Goal: Transaction & Acquisition: Obtain resource

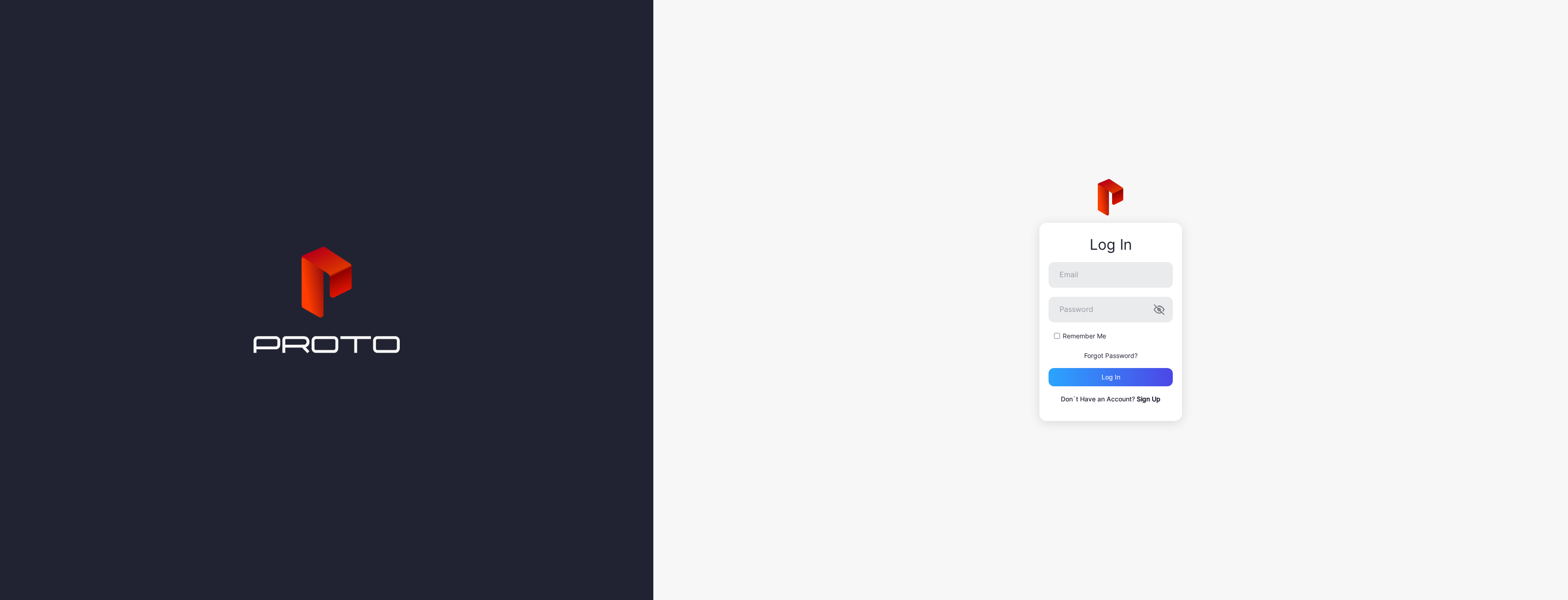
click at [1146, 400] on link "Sign Up" at bounding box center [1148, 398] width 24 height 8
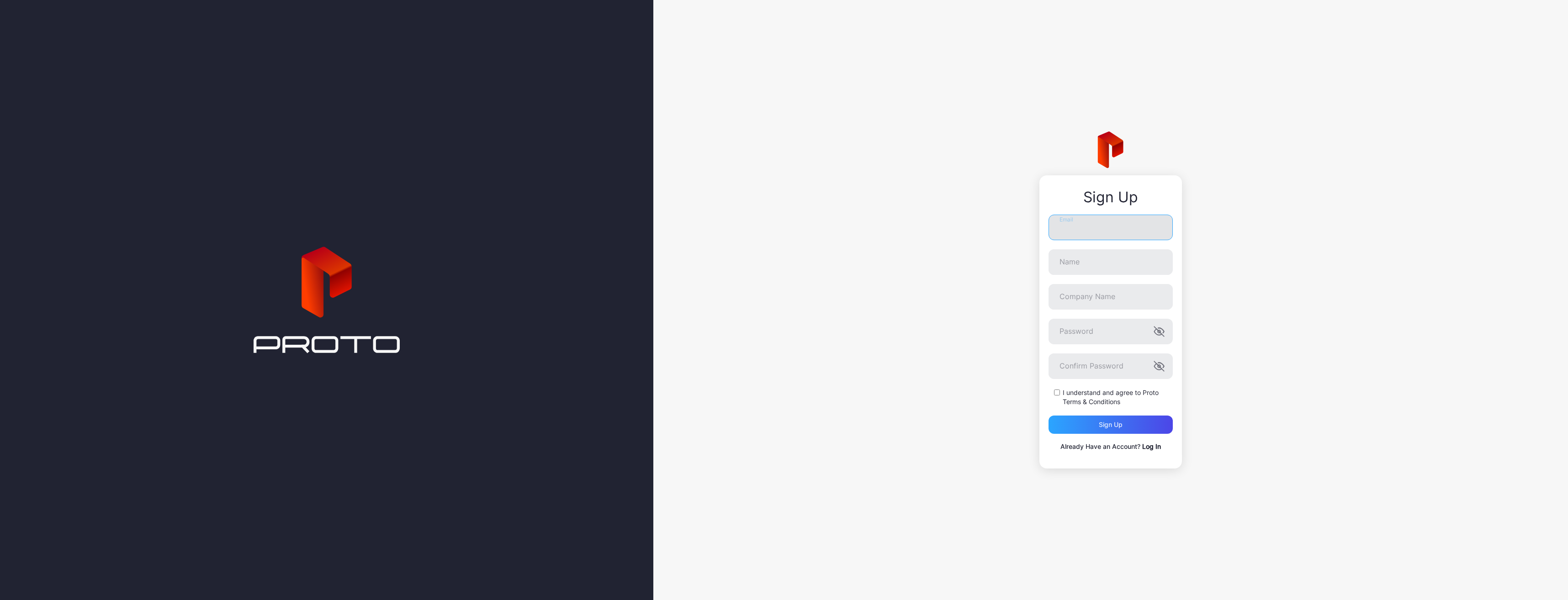
click at [1065, 235] on input "Email" at bounding box center [1110, 227] width 125 height 26
click at [1077, 224] on input "Email" at bounding box center [1110, 223] width 125 height 26
type input "**********"
type input "*********"
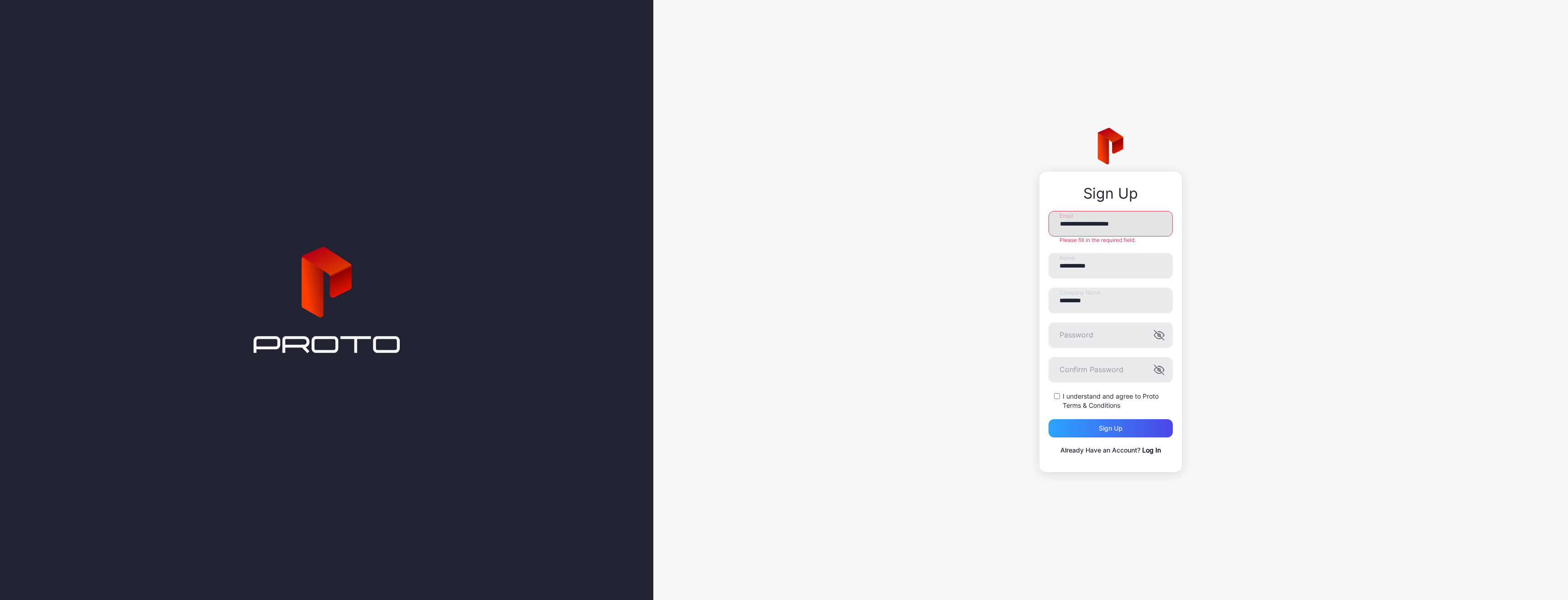
type input "**********"
click at [1076, 259] on input "**********" at bounding box center [1110, 261] width 125 height 26
click at [1018, 303] on div "**********" at bounding box center [1110, 300] width 914 height 600
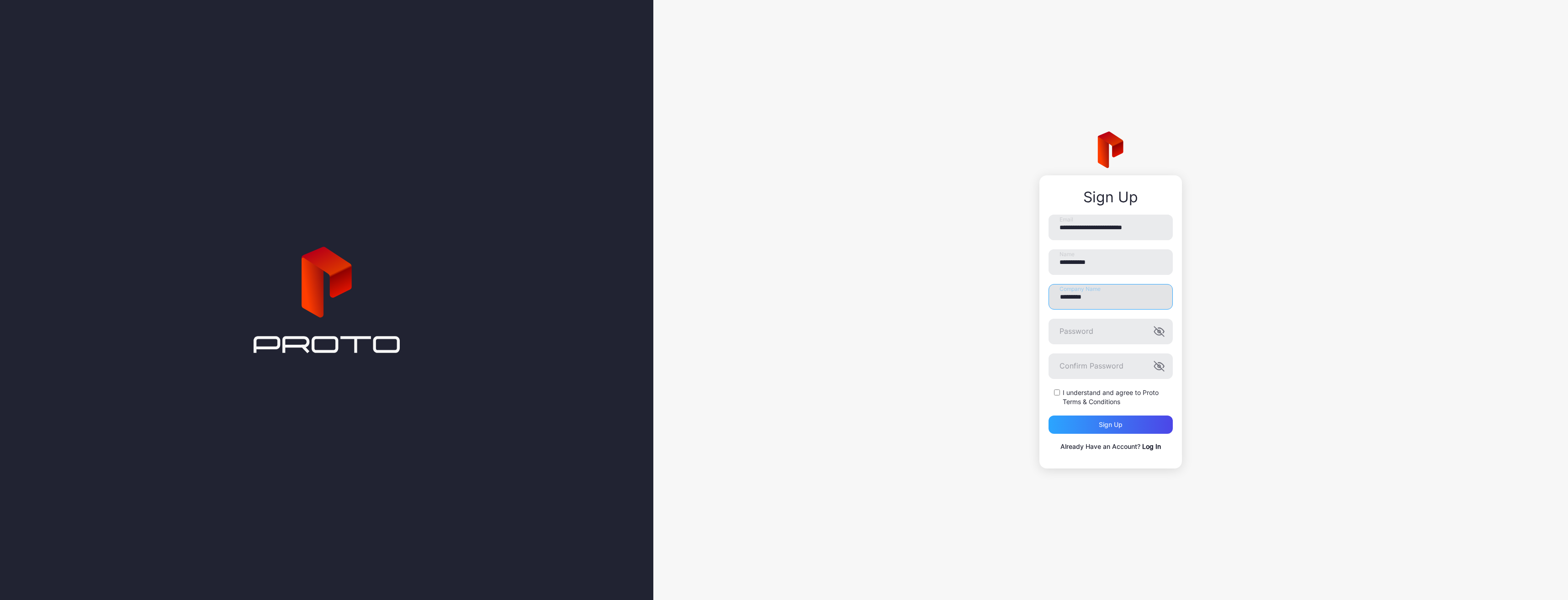
click at [1070, 303] on input "*********" at bounding box center [1110, 297] width 125 height 26
drag, startPoint x: 1106, startPoint y: 300, endPoint x: 1033, endPoint y: 300, distance: 73.0
click at [1033, 300] on div "**********" at bounding box center [1110, 300] width 914 height 600
type input "*"
click at [1096, 300] on input "*" at bounding box center [1110, 297] width 125 height 26
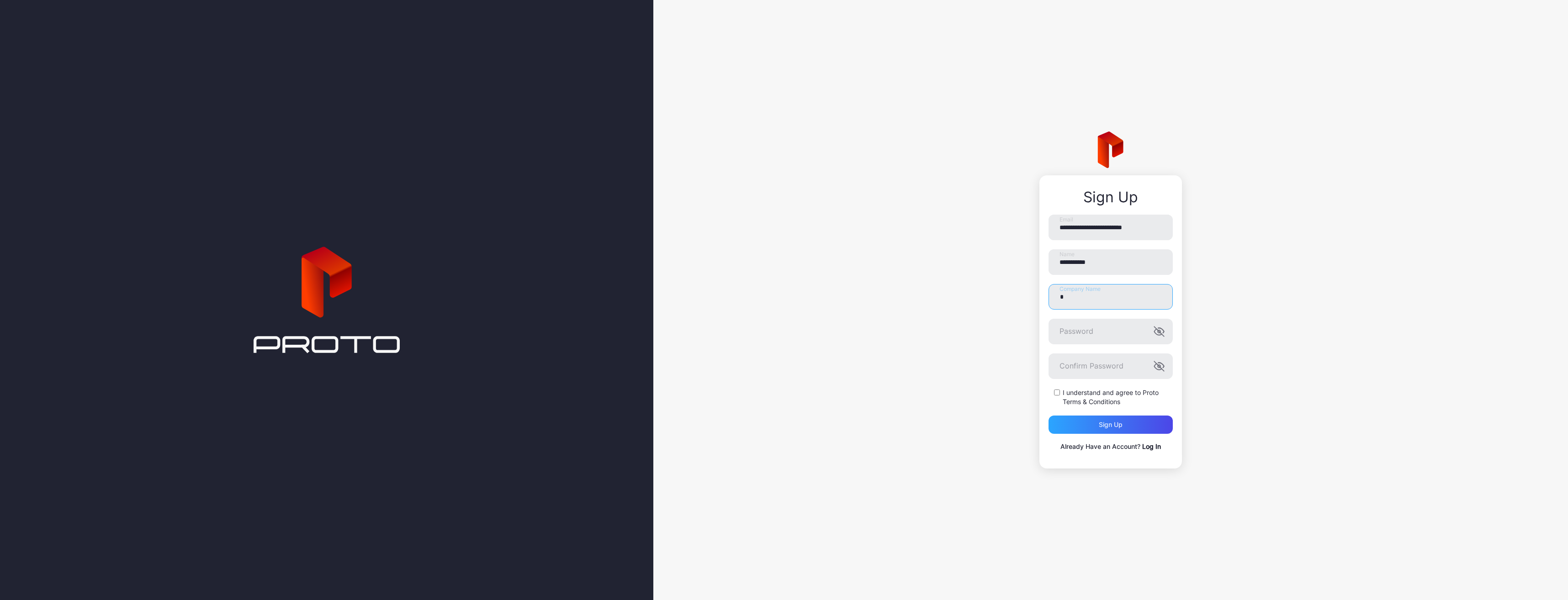
drag, startPoint x: 1109, startPoint y: 300, endPoint x: 1017, endPoint y: 300, distance: 92.0
click at [1017, 300] on div "**********" at bounding box center [1110, 300] width 914 height 600
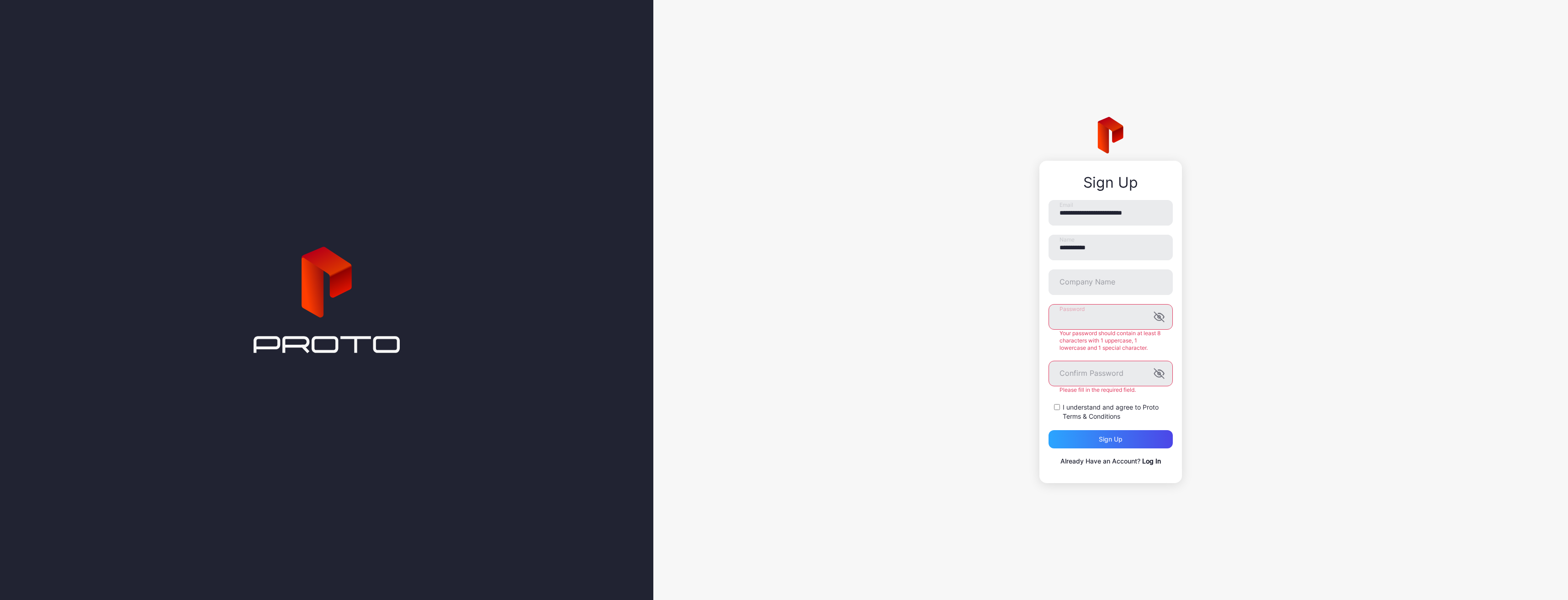
click at [1037, 325] on div "**********" at bounding box center [1110, 300] width 914 height 600
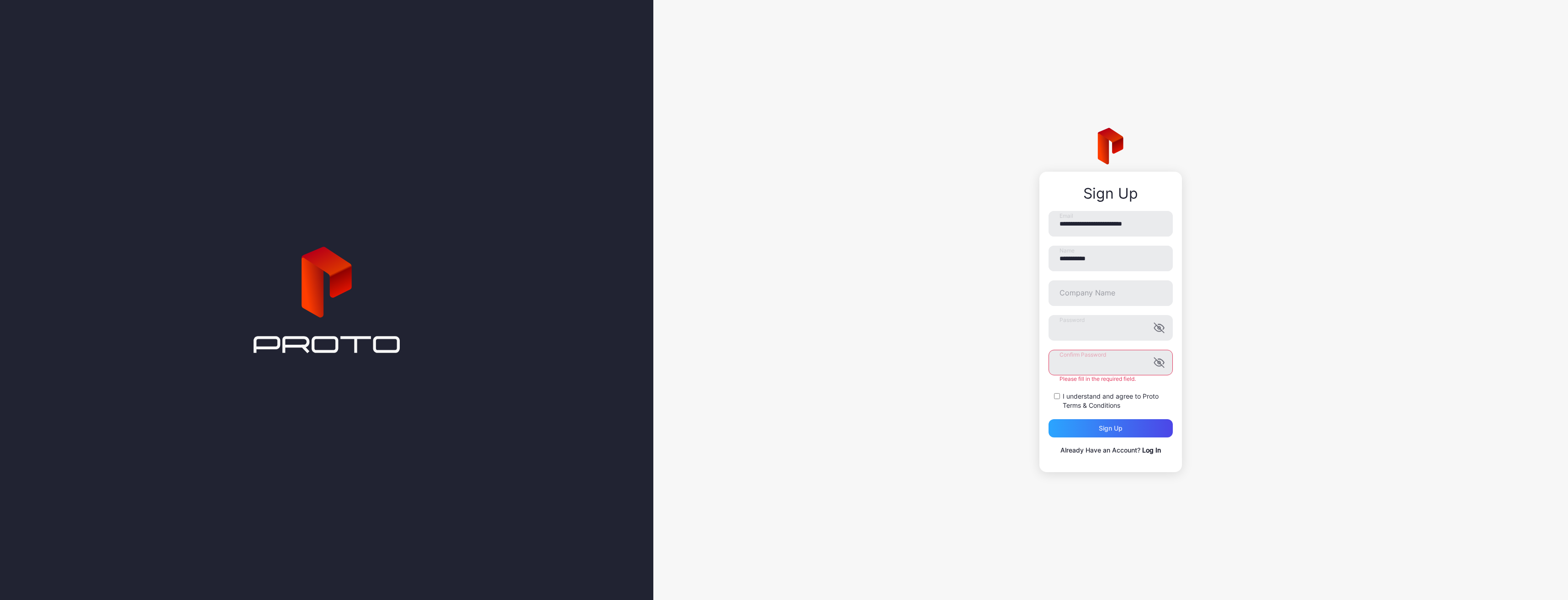
click at [1083, 379] on div "Confirm Password Please fill in the required field." at bounding box center [1110, 366] width 125 height 33
click at [1039, 395] on div "**********" at bounding box center [1110, 322] width 143 height 300
click at [1075, 420] on div "Sign up" at bounding box center [1110, 424] width 125 height 18
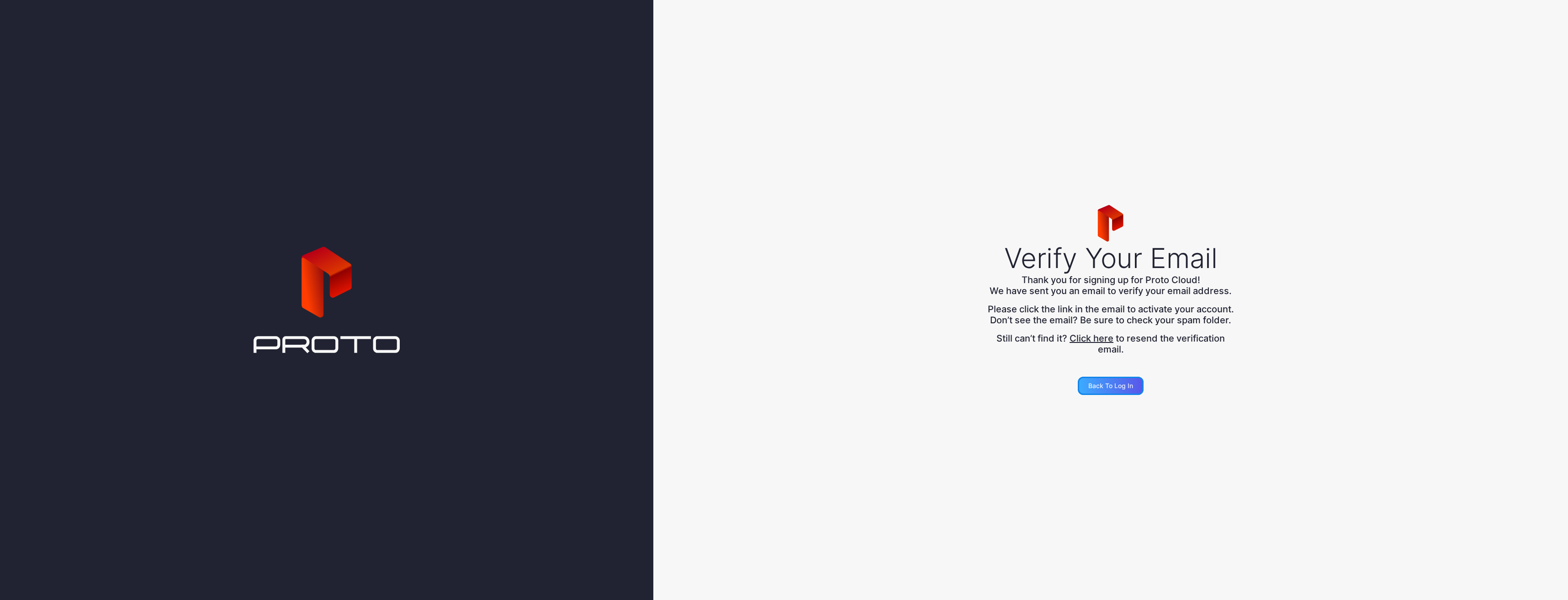
click at [1104, 388] on div "Back to Log in" at bounding box center [1110, 386] width 45 height 8
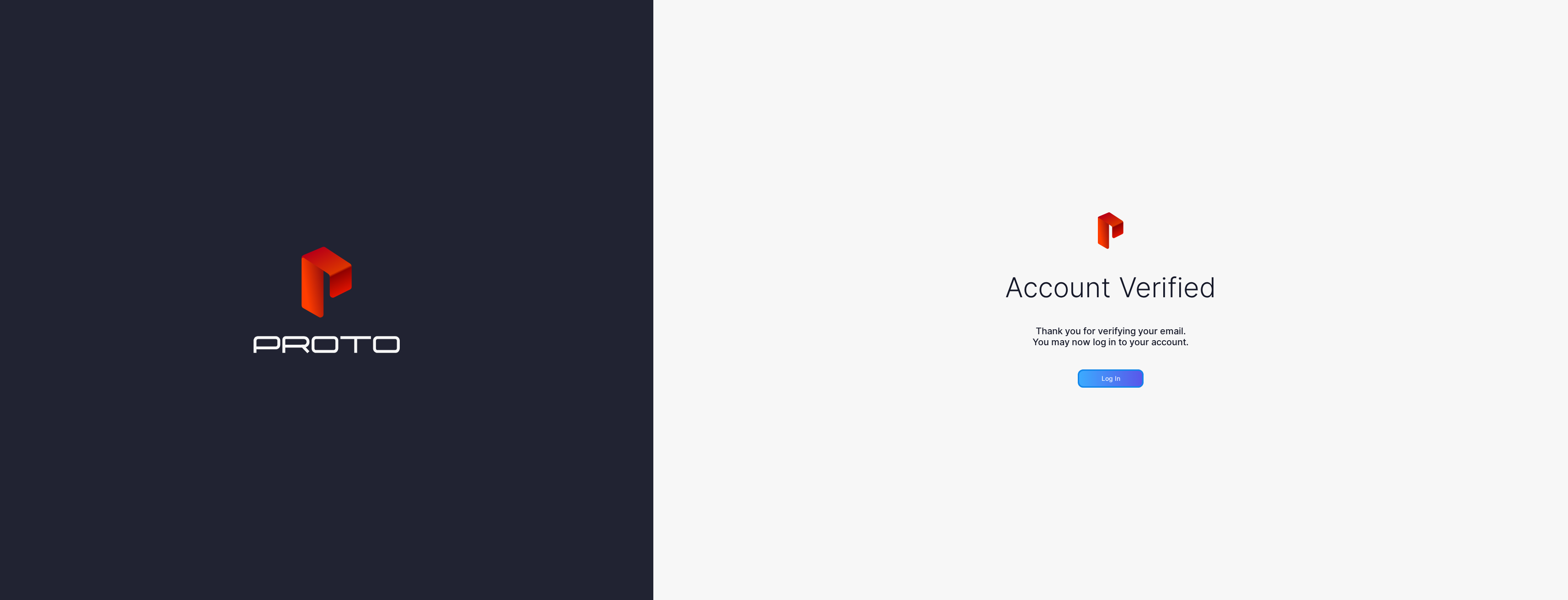
click at [1107, 378] on div "Log in" at bounding box center [1111, 378] width 19 height 8
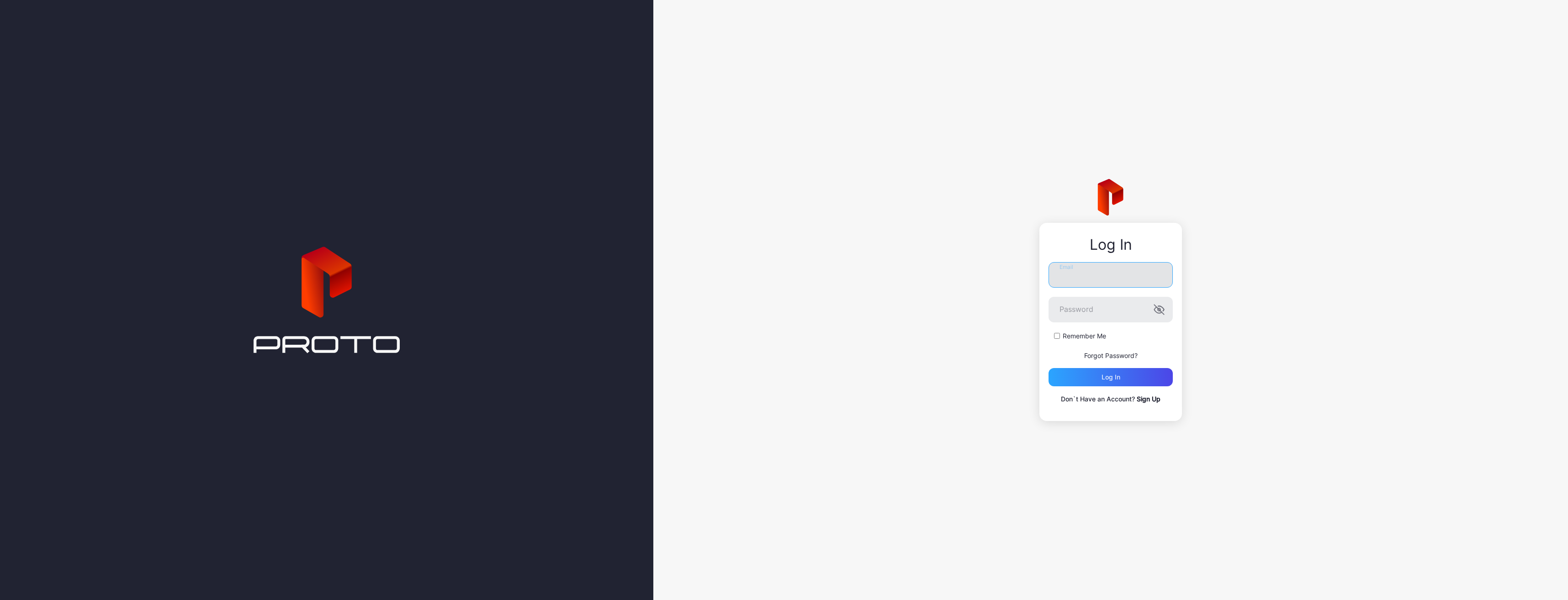
click at [1071, 278] on input "Email" at bounding box center [1110, 275] width 125 height 26
type input "**********"
click at [1066, 339] on label "Remember Me" at bounding box center [1085, 337] width 44 height 10
click at [1079, 377] on div "Log in" at bounding box center [1110, 377] width 125 height 18
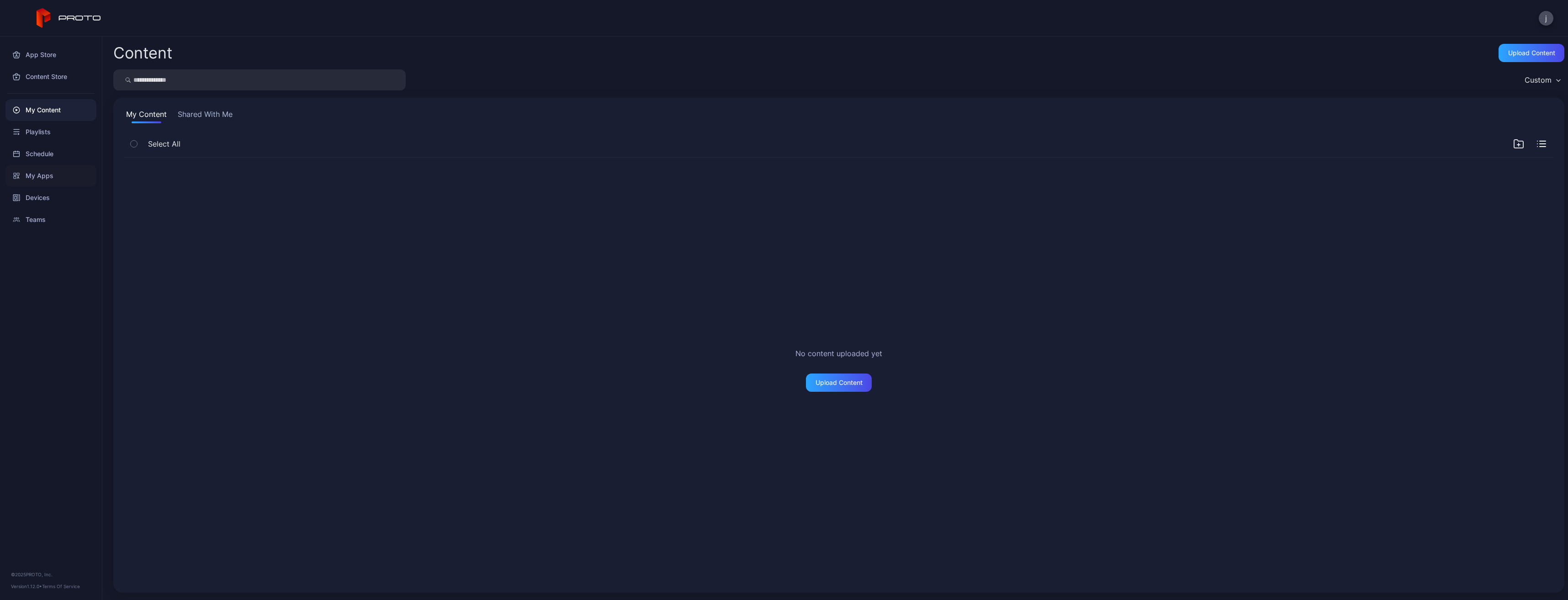
click at [54, 168] on div "My Apps" at bounding box center [51, 175] width 91 height 22
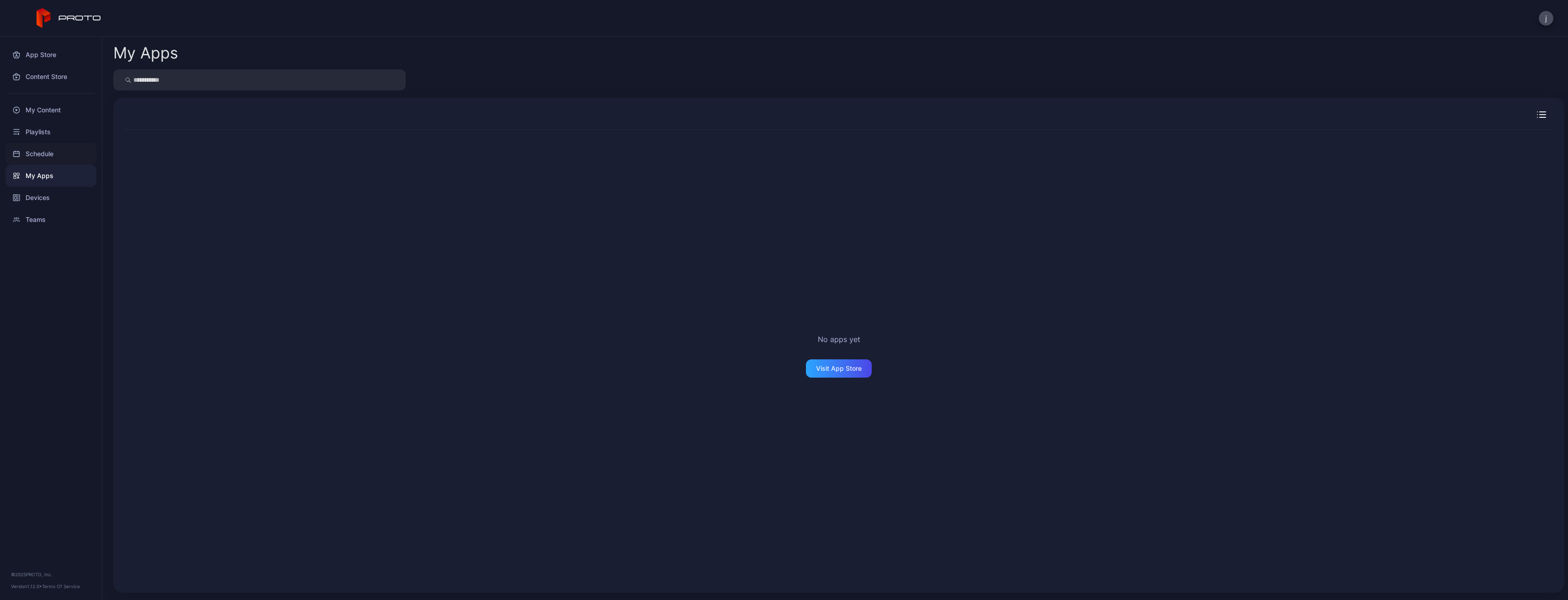
click at [44, 153] on div "Schedule" at bounding box center [51, 153] width 91 height 22
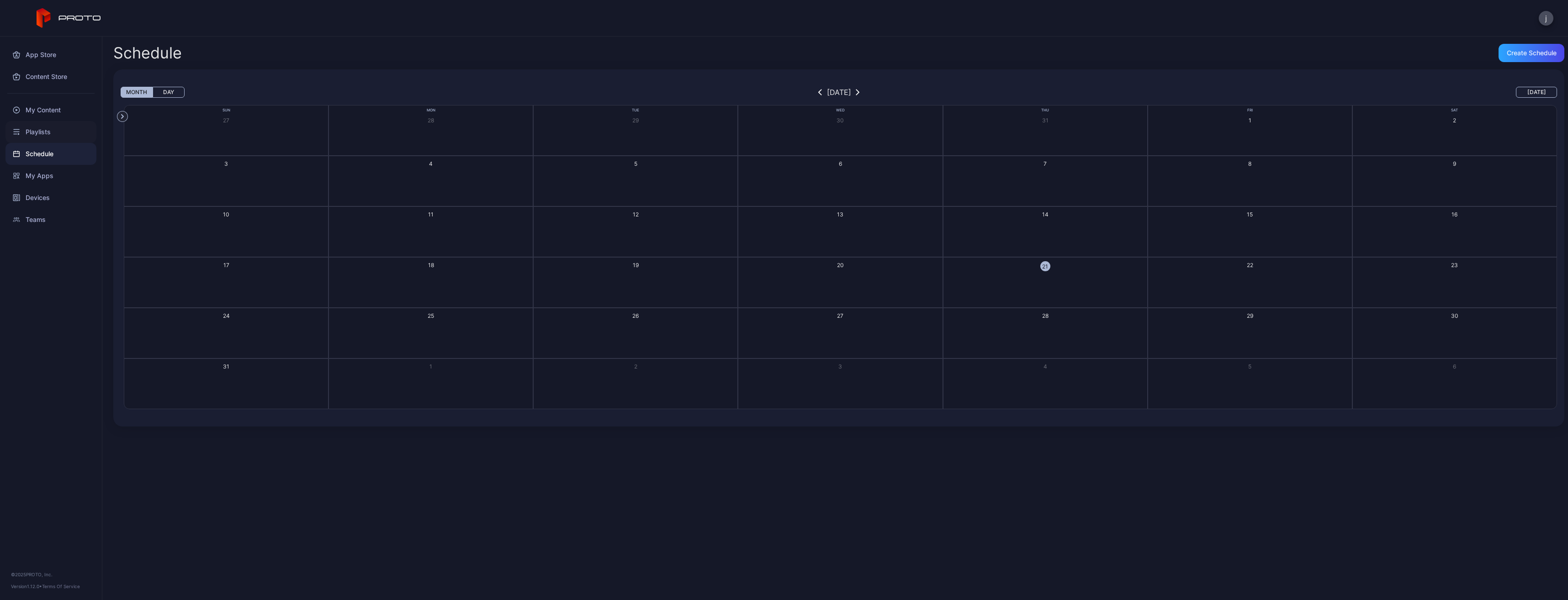
click at [39, 128] on div "Playlists" at bounding box center [51, 131] width 91 height 22
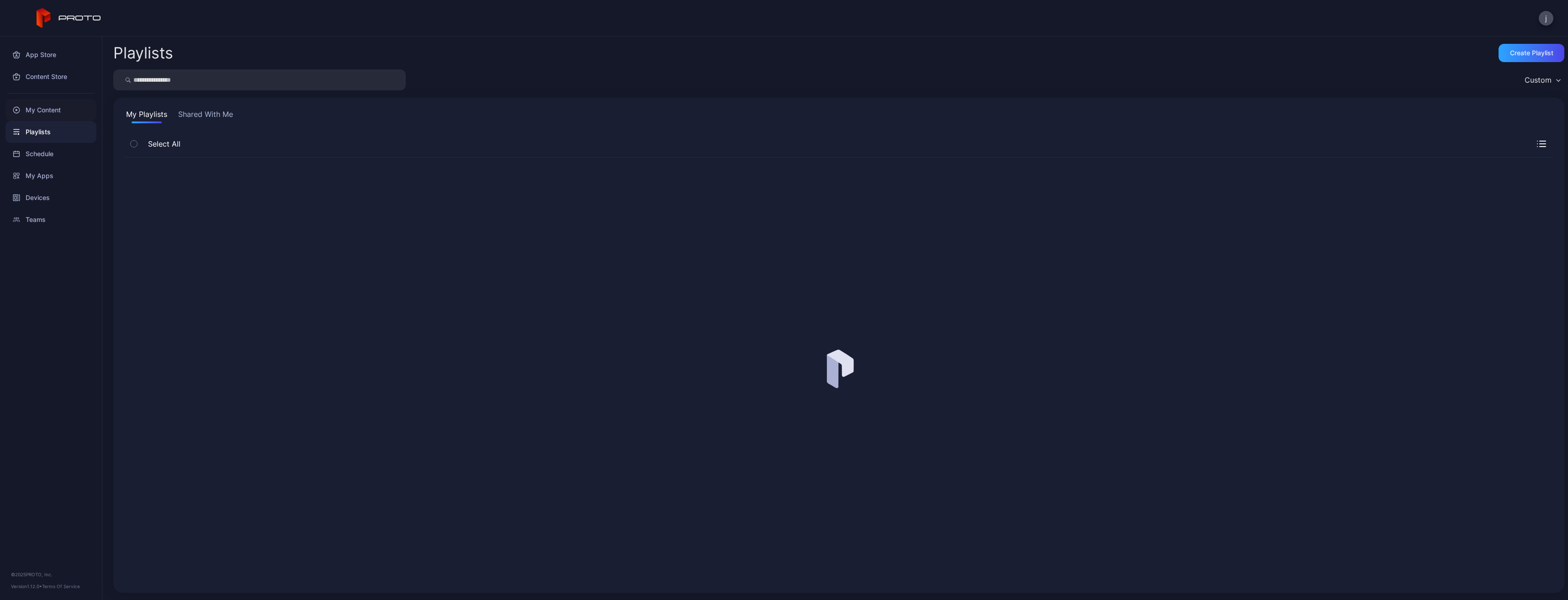
click at [39, 109] on div "My Content" at bounding box center [51, 109] width 91 height 22
click at [39, 68] on div "Content Store" at bounding box center [51, 76] width 91 height 22
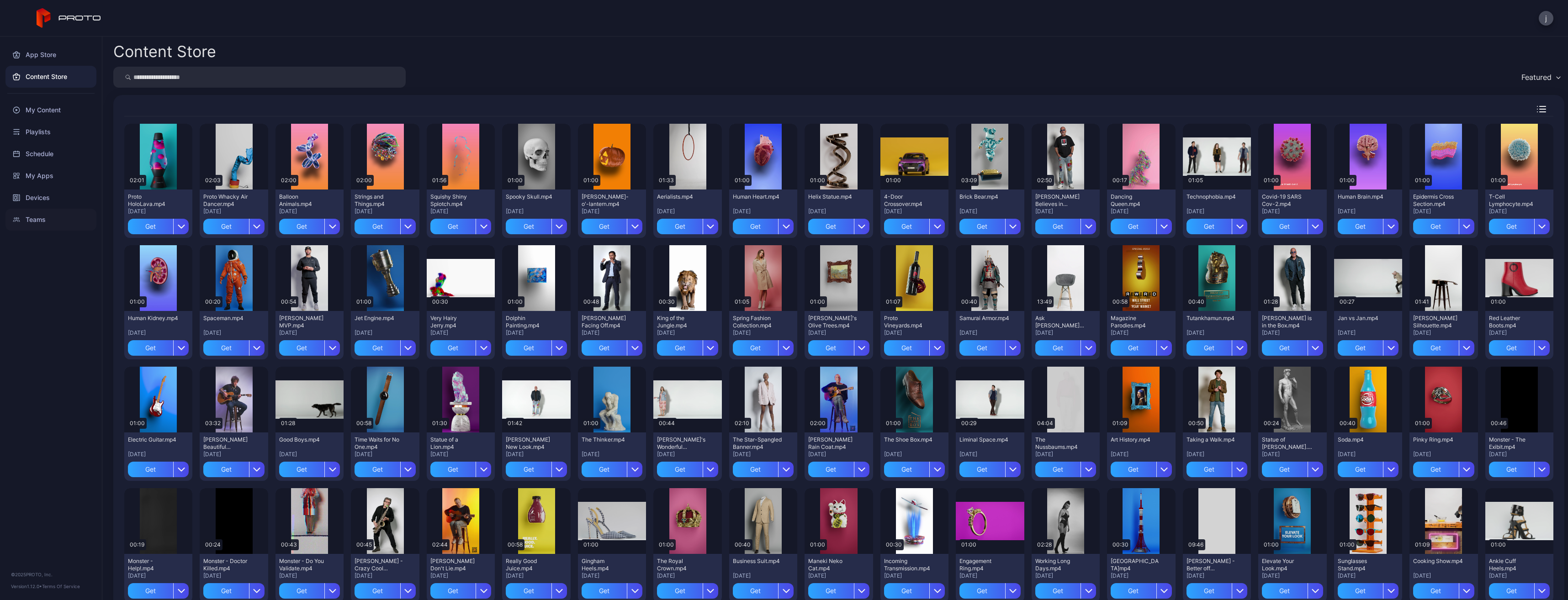
click at [34, 219] on div "Teams" at bounding box center [51, 219] width 91 height 22
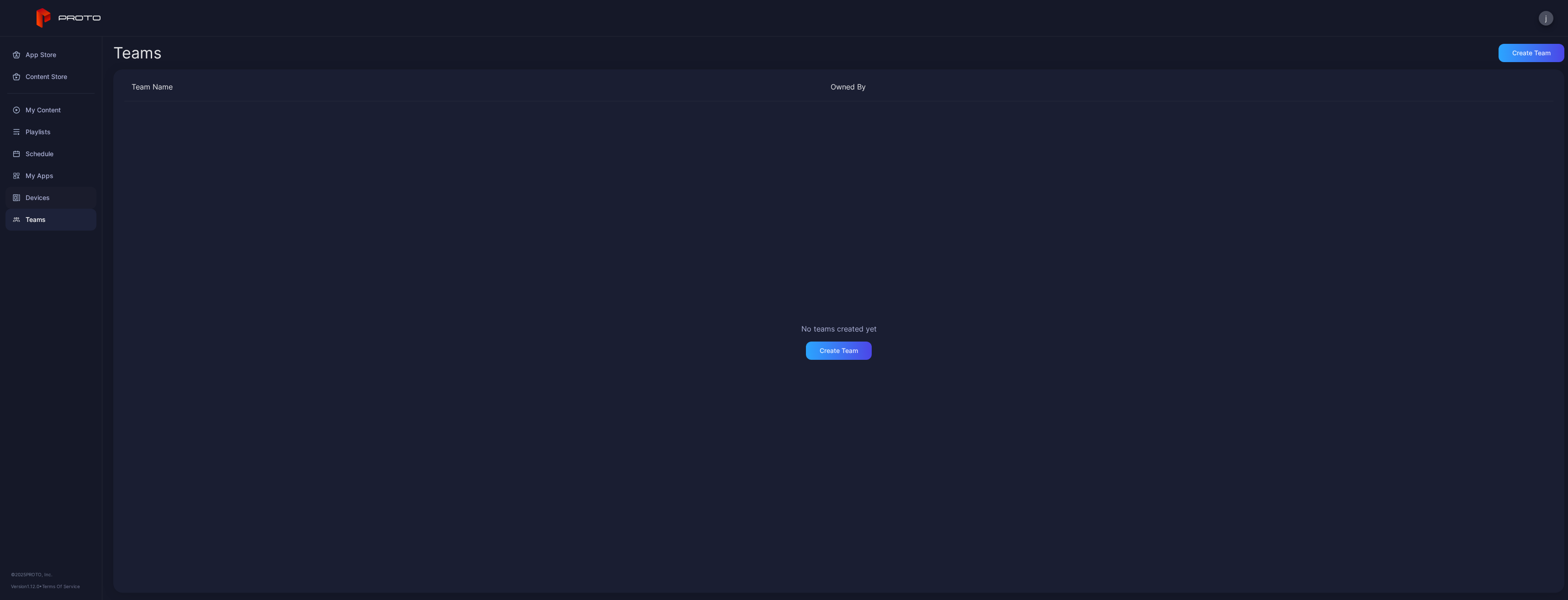
click at [35, 199] on div "Devices" at bounding box center [51, 197] width 91 height 22
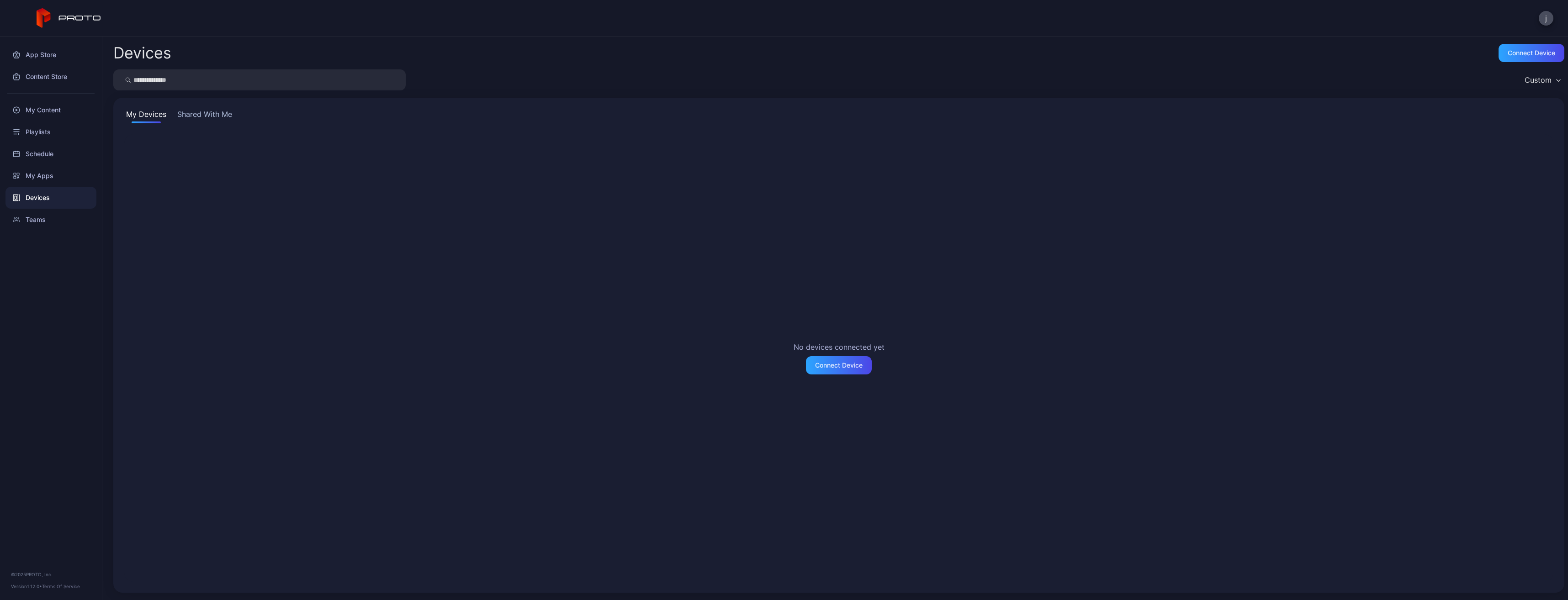
click at [218, 110] on button "Shared With Me" at bounding box center [204, 115] width 58 height 14
click at [29, 177] on div "My Apps" at bounding box center [51, 175] width 91 height 22
click at [35, 131] on div "Playlists" at bounding box center [51, 131] width 91 height 22
click at [36, 111] on div "My Content" at bounding box center [51, 109] width 91 height 22
click at [44, 81] on div "Content Store" at bounding box center [51, 76] width 91 height 22
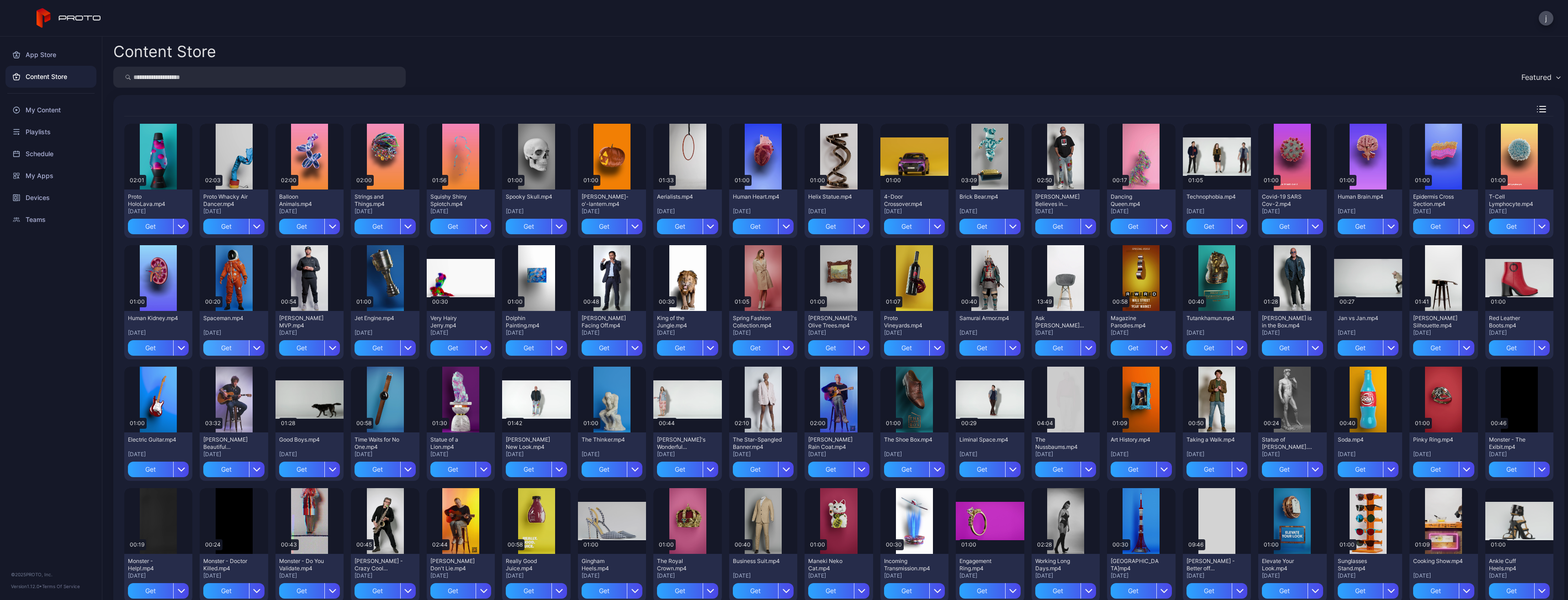
click at [225, 345] on div "Get" at bounding box center [226, 348] width 46 height 15
click at [245, 347] on div "My Content" at bounding box center [234, 348] width 35 height 8
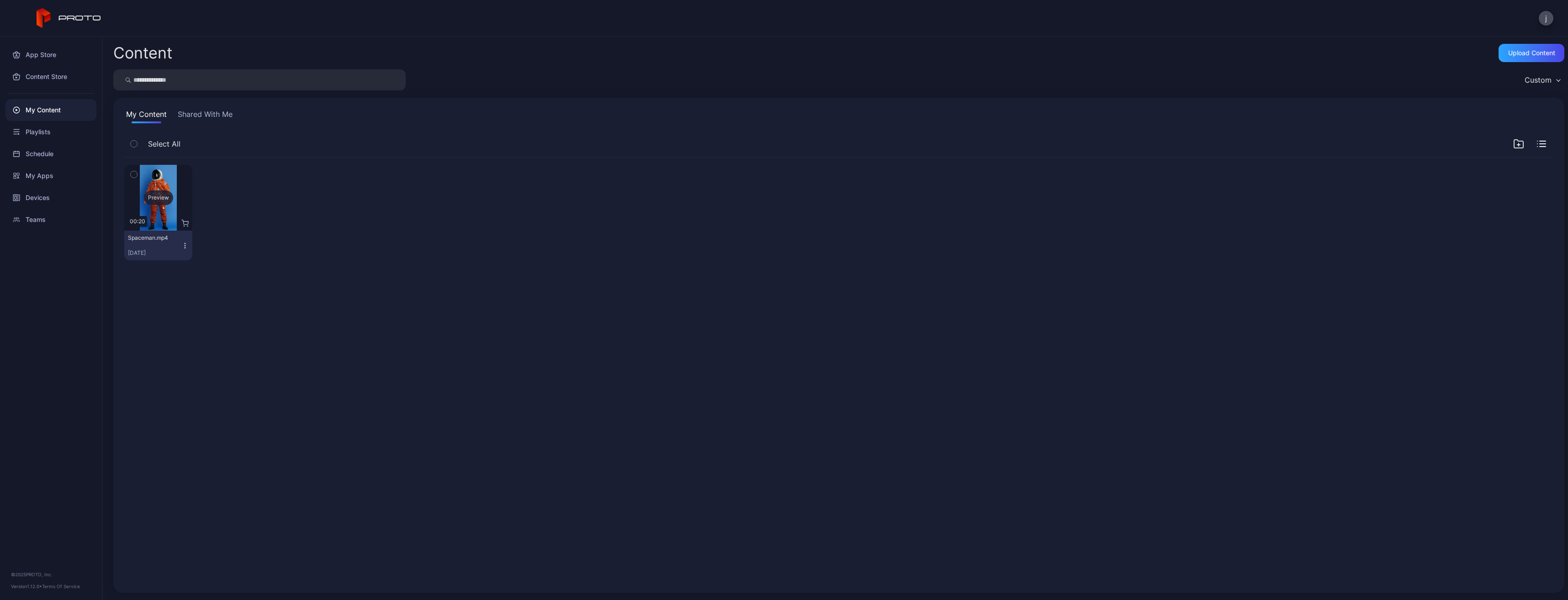
click at [141, 187] on div "Preview" at bounding box center [159, 197] width 69 height 66
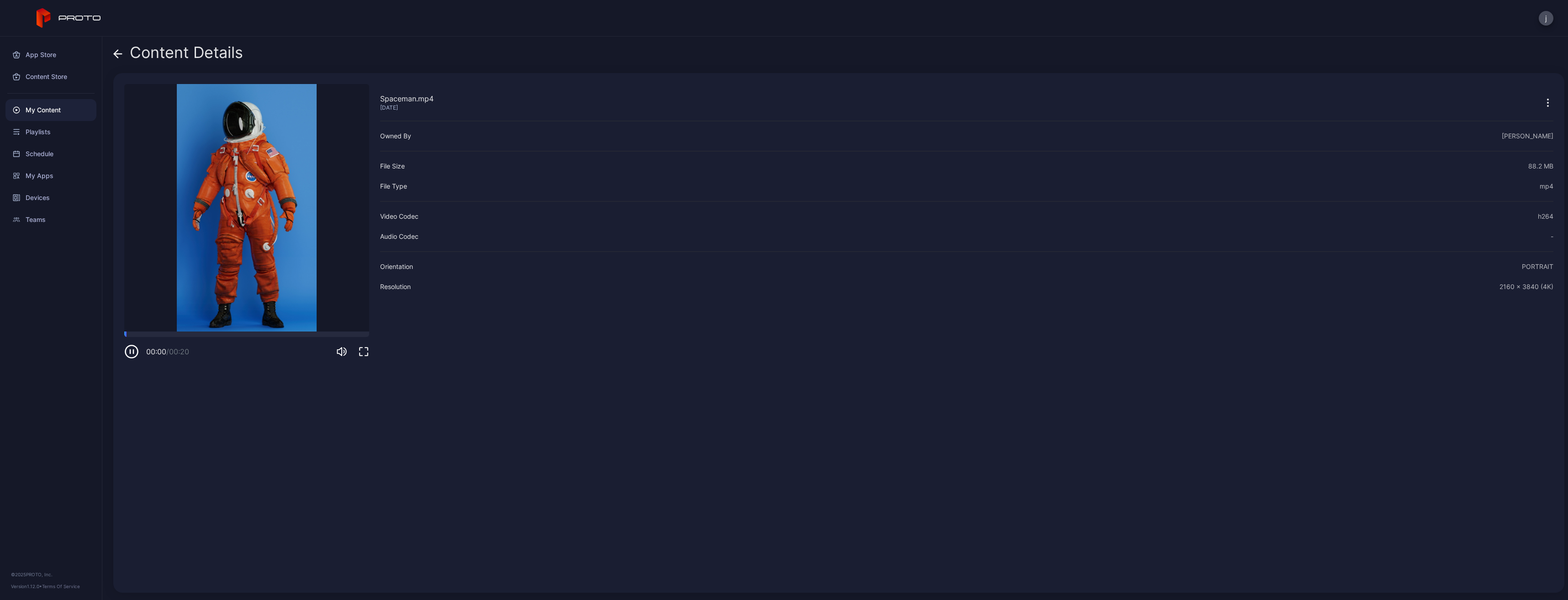
click at [131, 348] on icon "button" at bounding box center [131, 351] width 14 height 14
click at [130, 350] on icon "button" at bounding box center [131, 351] width 4 height 5
click at [130, 350] on icon "button" at bounding box center [130, 352] width 0 height 4
click at [53, 71] on div "Content Store" at bounding box center [51, 76] width 91 height 22
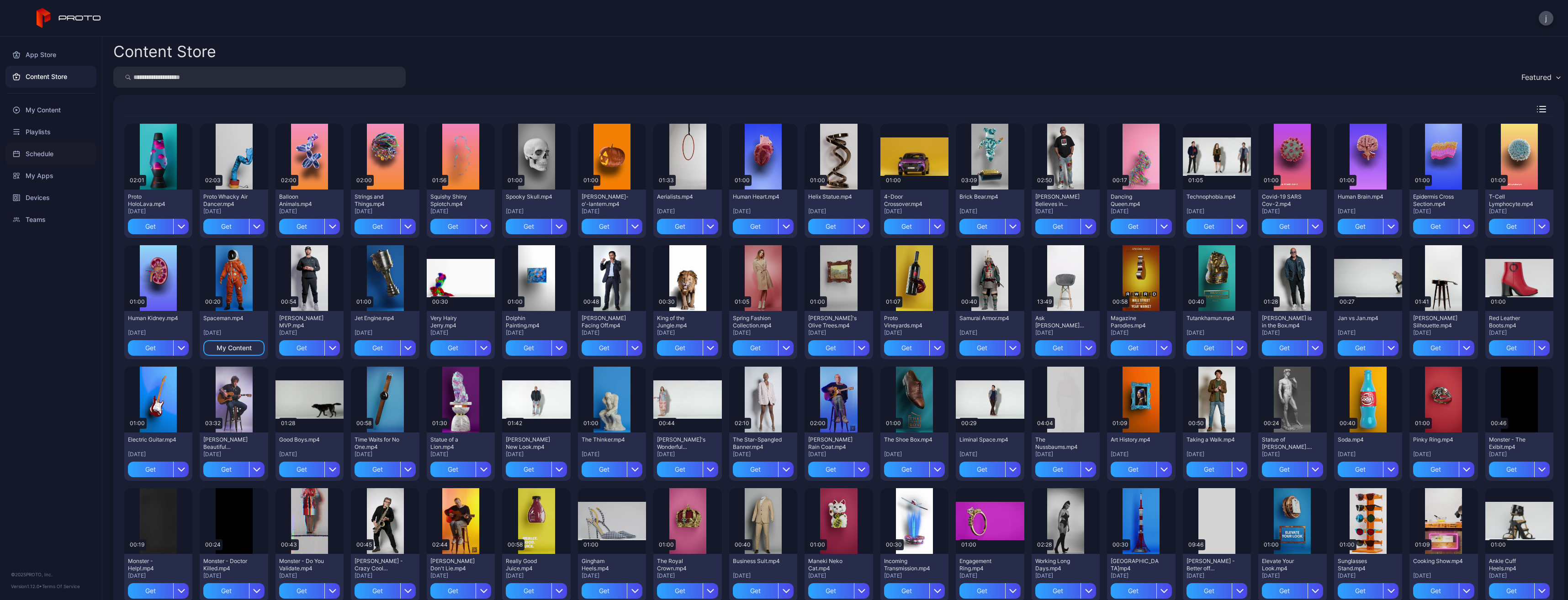
click at [34, 150] on div "Schedule" at bounding box center [51, 153] width 91 height 22
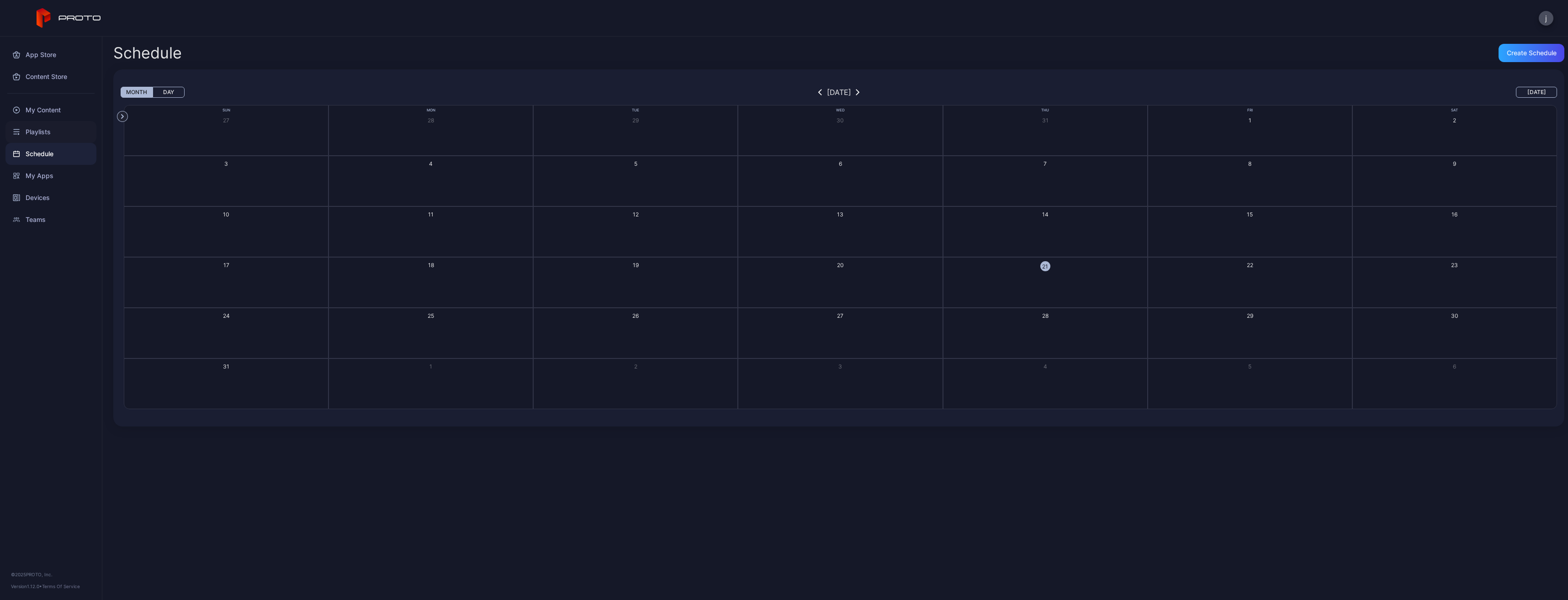
click at [34, 127] on div "Playlists" at bounding box center [51, 131] width 91 height 22
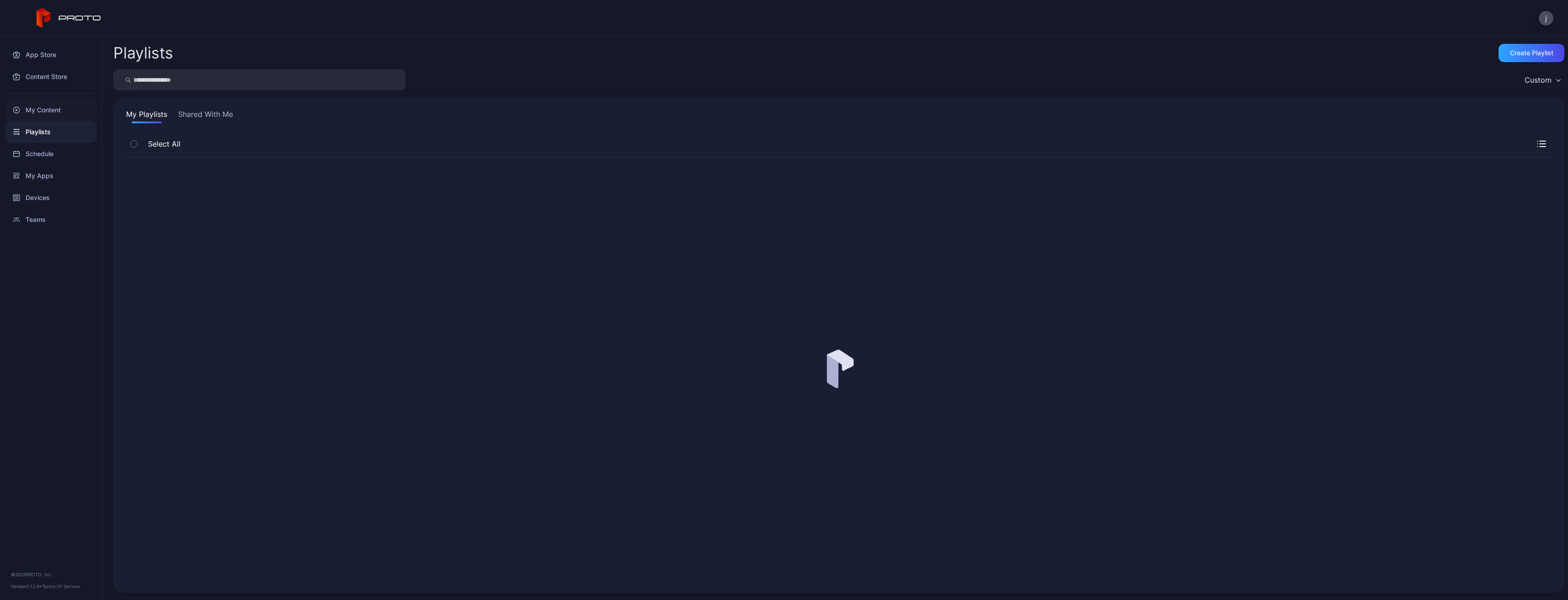
click at [35, 104] on div "My Content" at bounding box center [51, 109] width 91 height 22
click at [40, 78] on div "Content Store" at bounding box center [51, 76] width 91 height 22
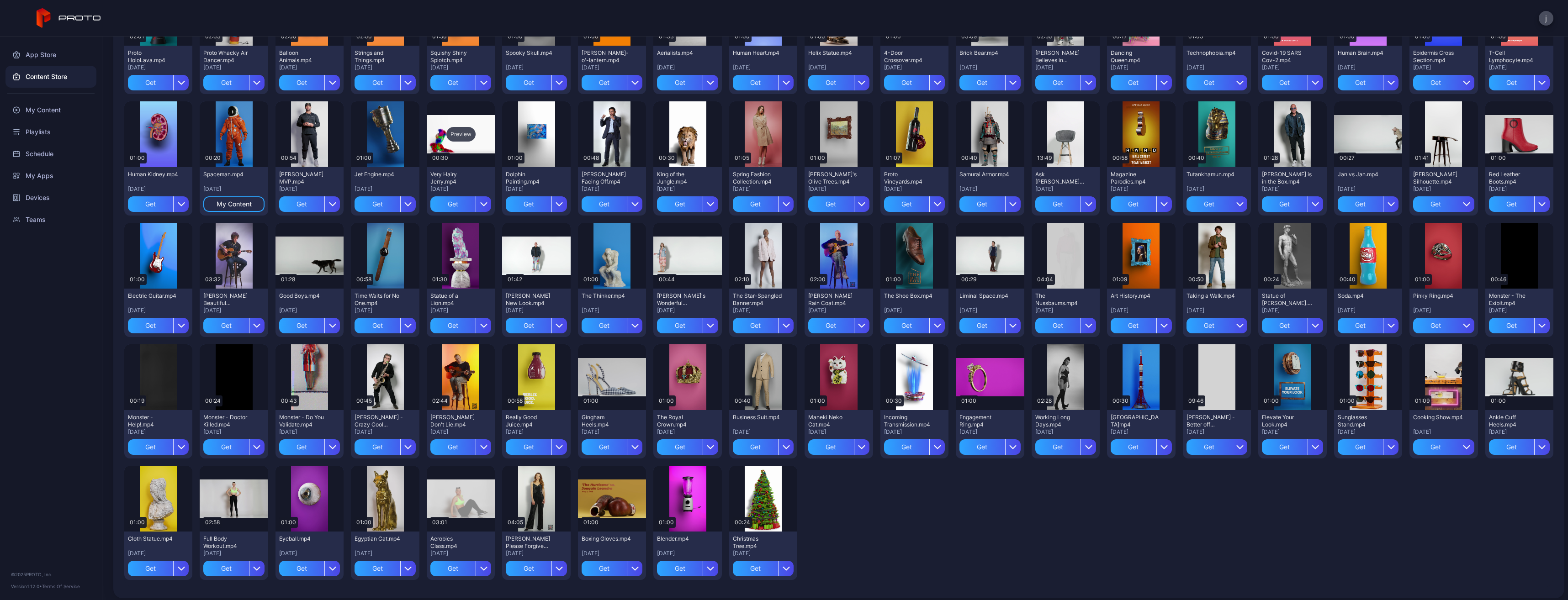
scroll to position [149, 0]
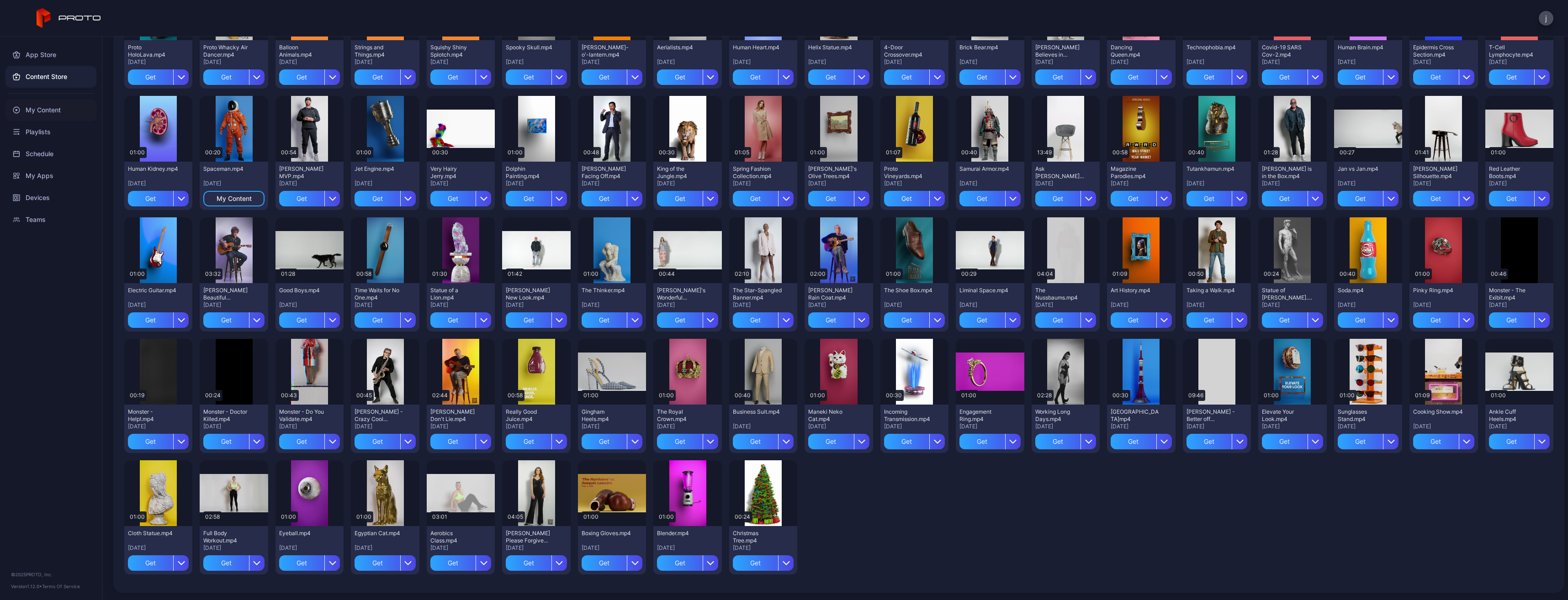
click at [57, 109] on div "My Content" at bounding box center [51, 109] width 91 height 22
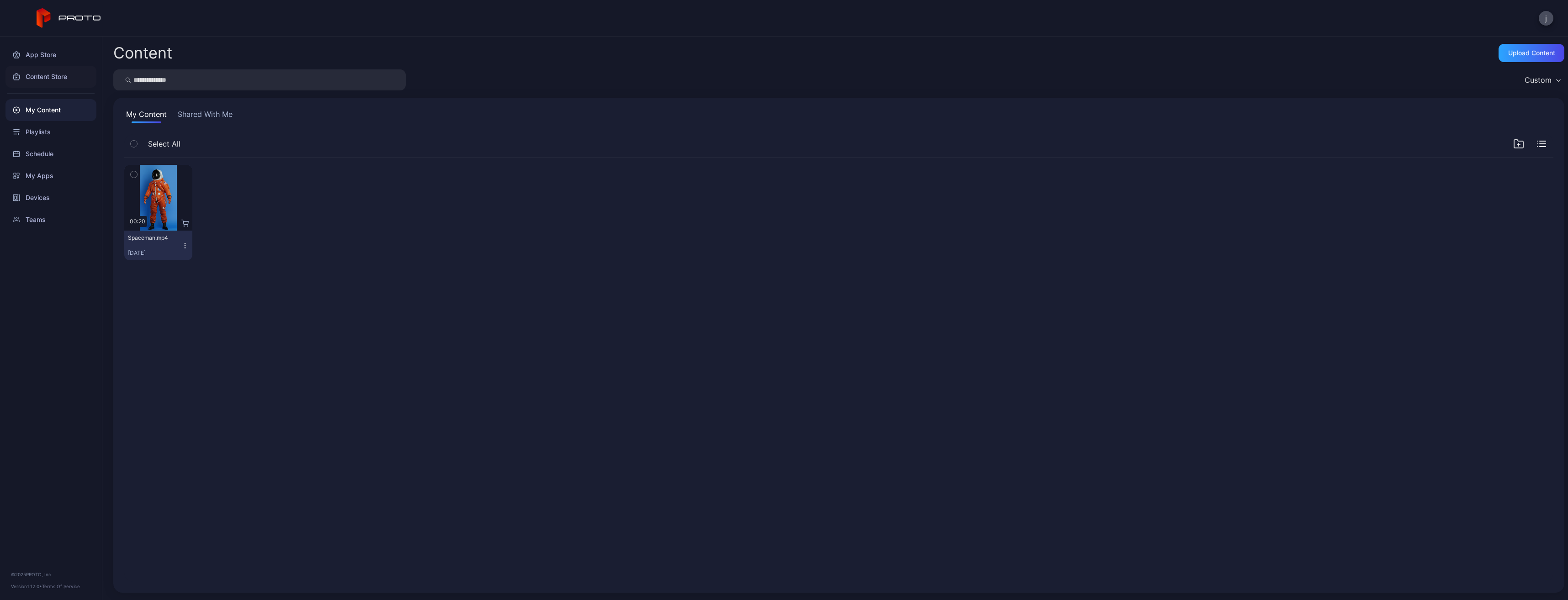
click at [16, 73] on icon at bounding box center [15, 76] width 7 height 7
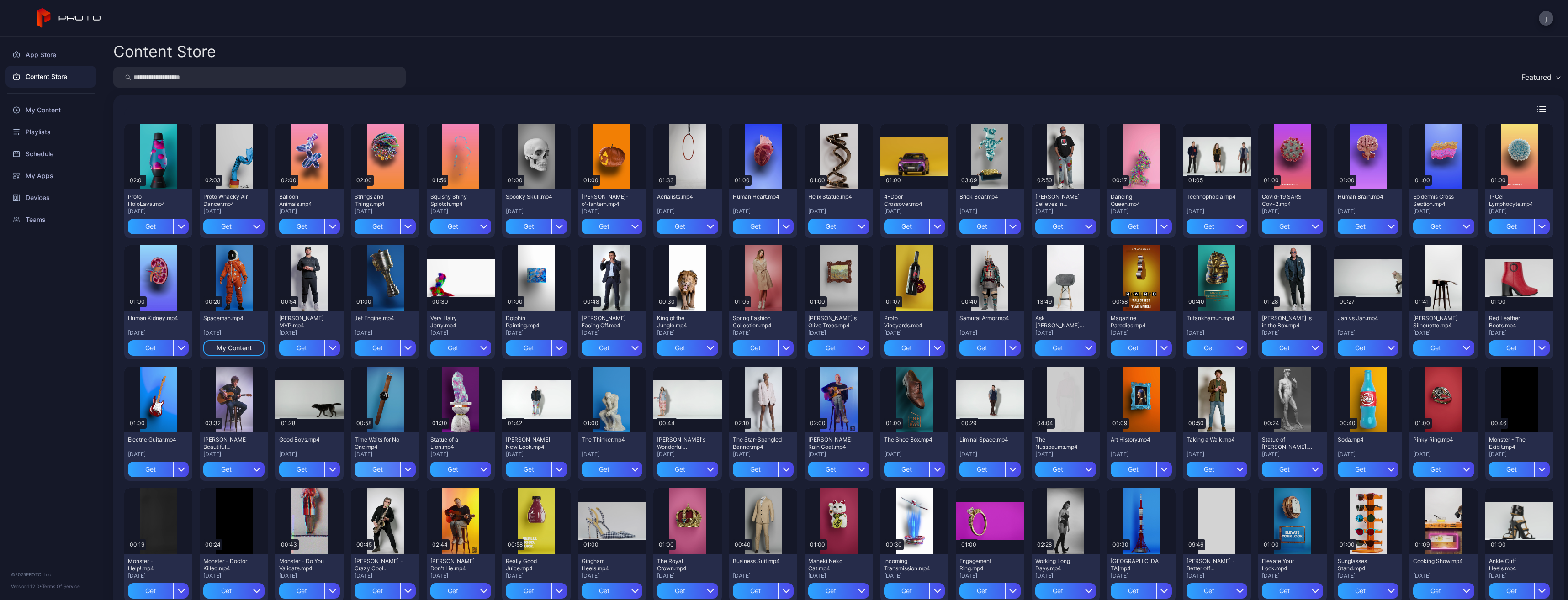
click at [378, 467] on div "Get" at bounding box center [378, 469] width 46 height 15
click at [43, 111] on div "My Content" at bounding box center [51, 109] width 91 height 22
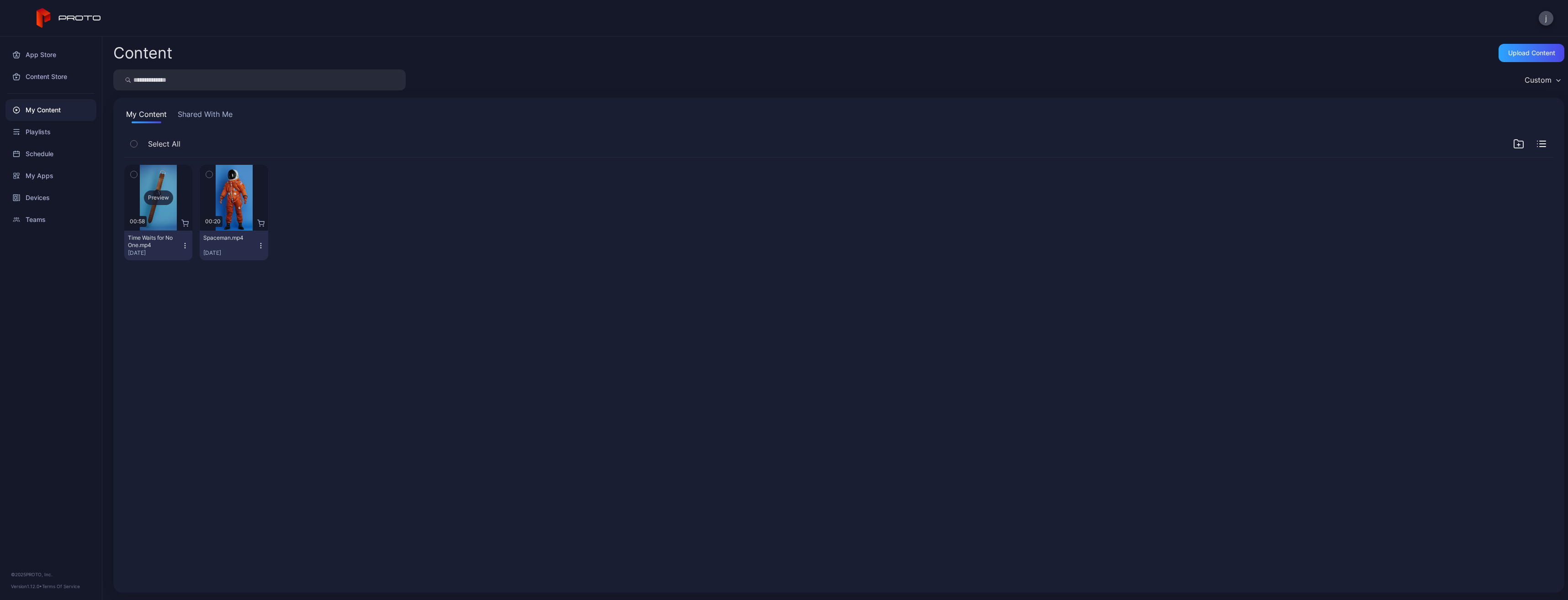
click at [156, 198] on div "Preview" at bounding box center [158, 197] width 29 height 14
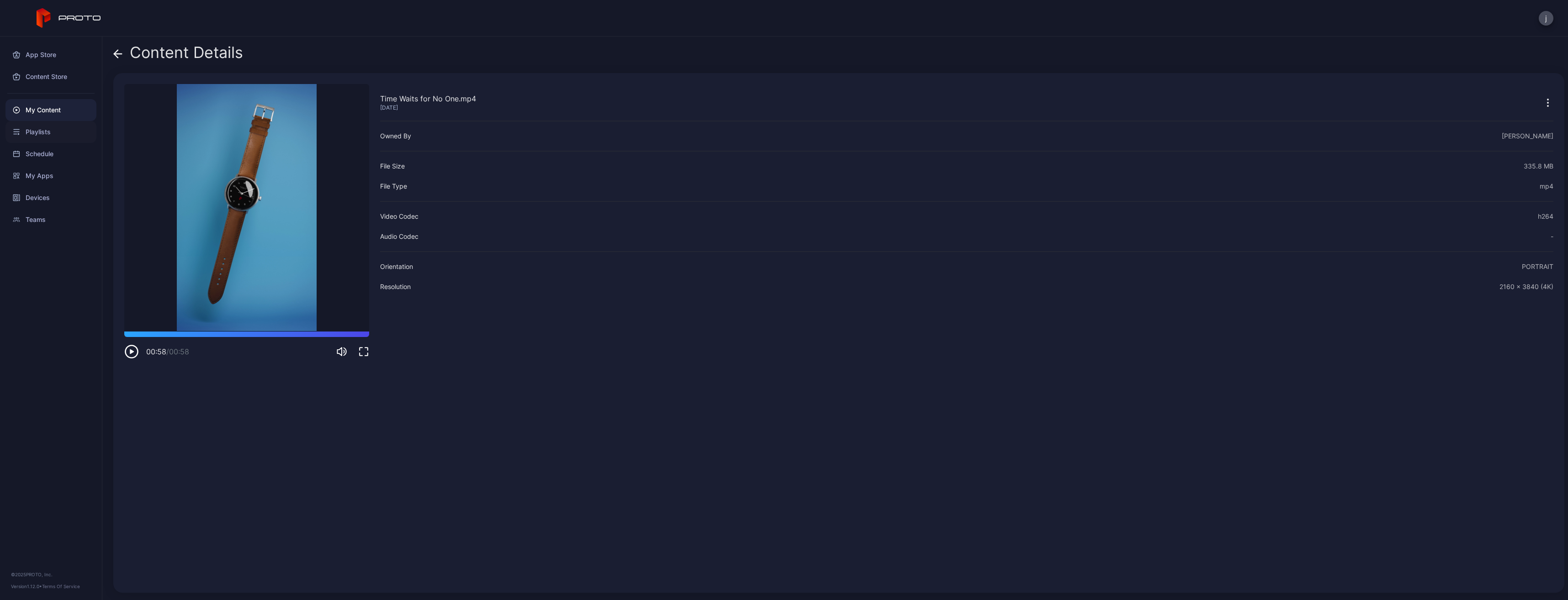
click at [42, 131] on div "Playlists" at bounding box center [51, 131] width 91 height 22
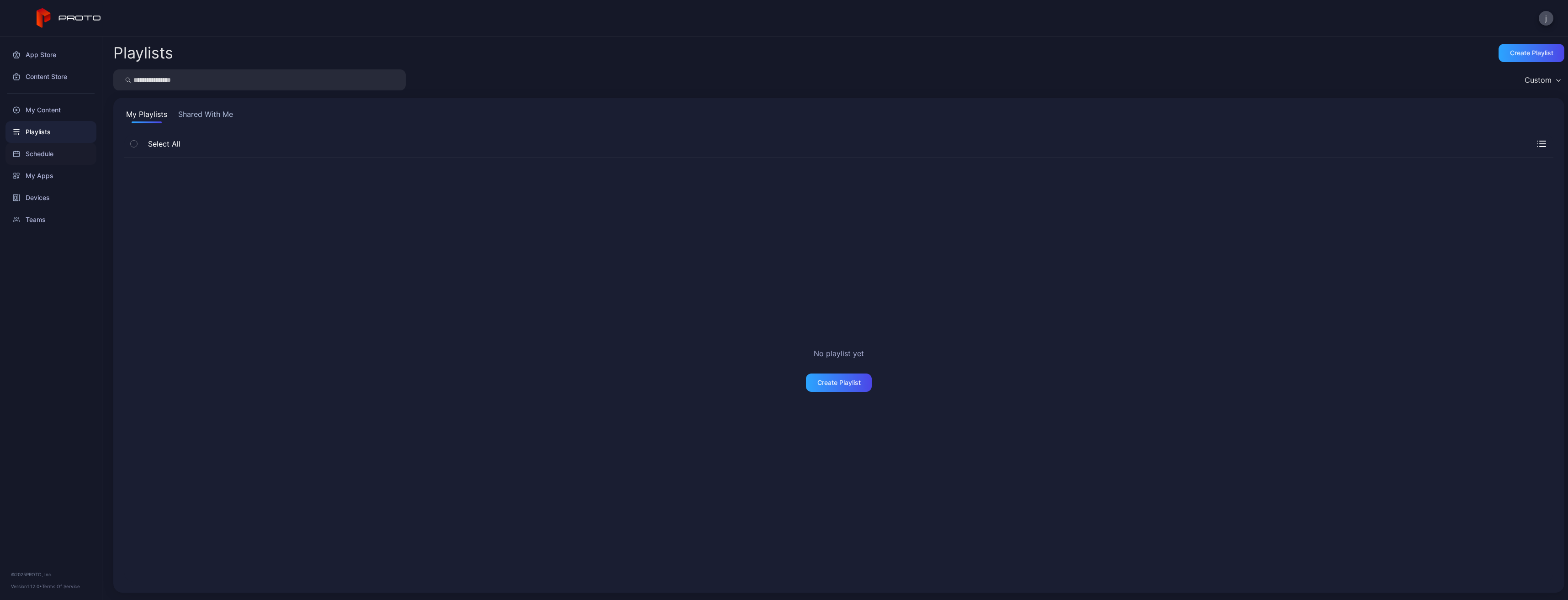
click at [38, 152] on div "Schedule" at bounding box center [51, 153] width 91 height 22
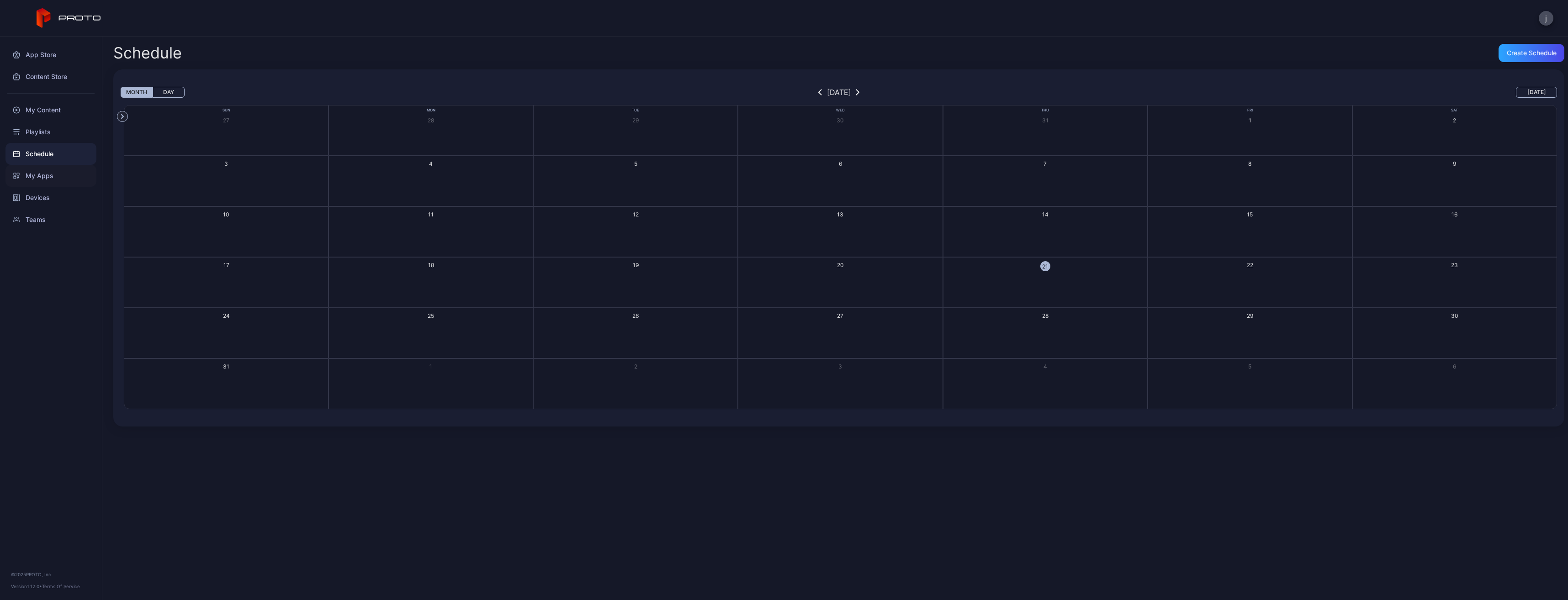
click at [38, 169] on div "My Apps" at bounding box center [51, 175] width 91 height 22
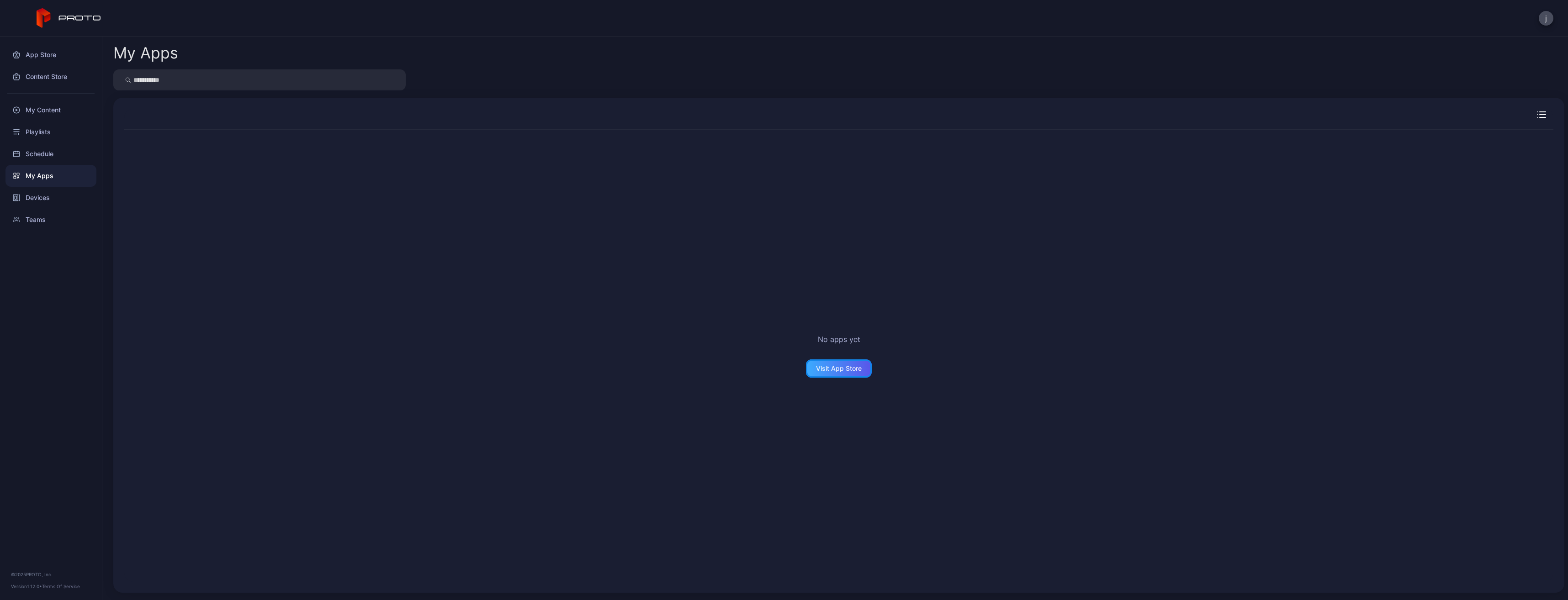
click at [822, 369] on div "Visit App Store" at bounding box center [839, 369] width 46 height 8
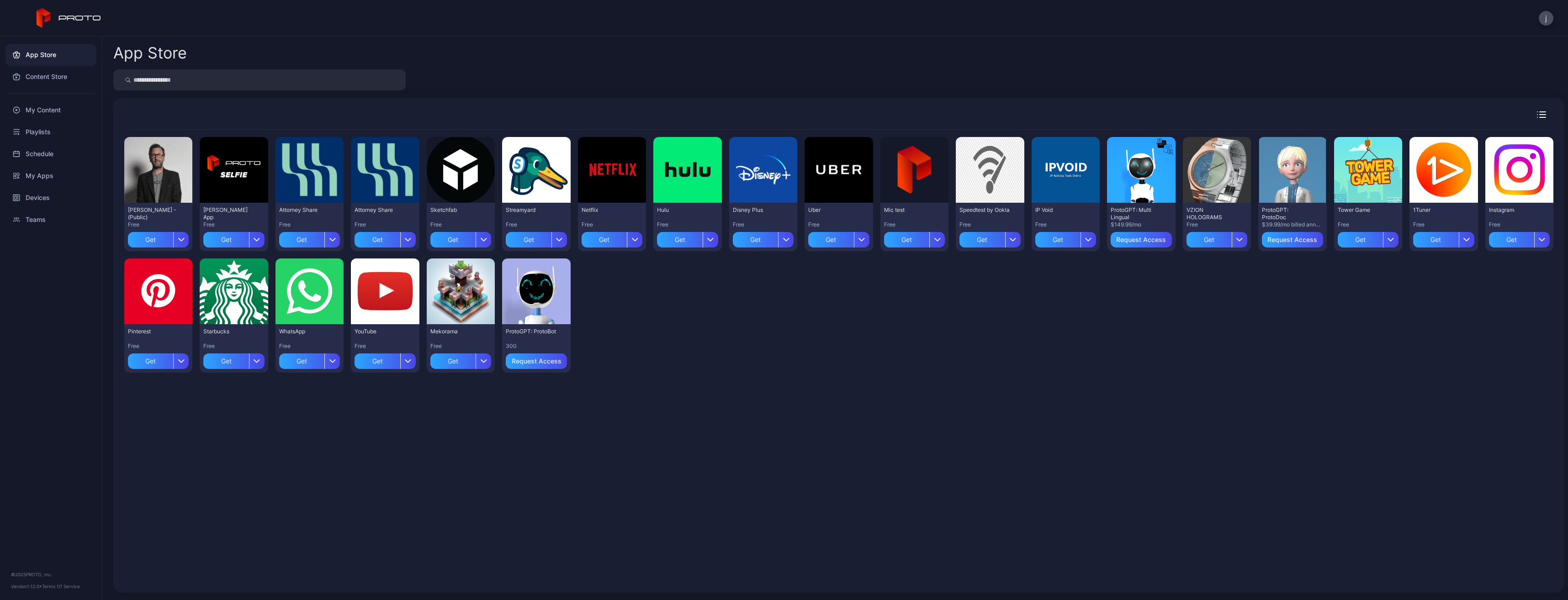
click at [197, 80] on input "search" at bounding box center [259, 80] width 292 height 21
type input "******"
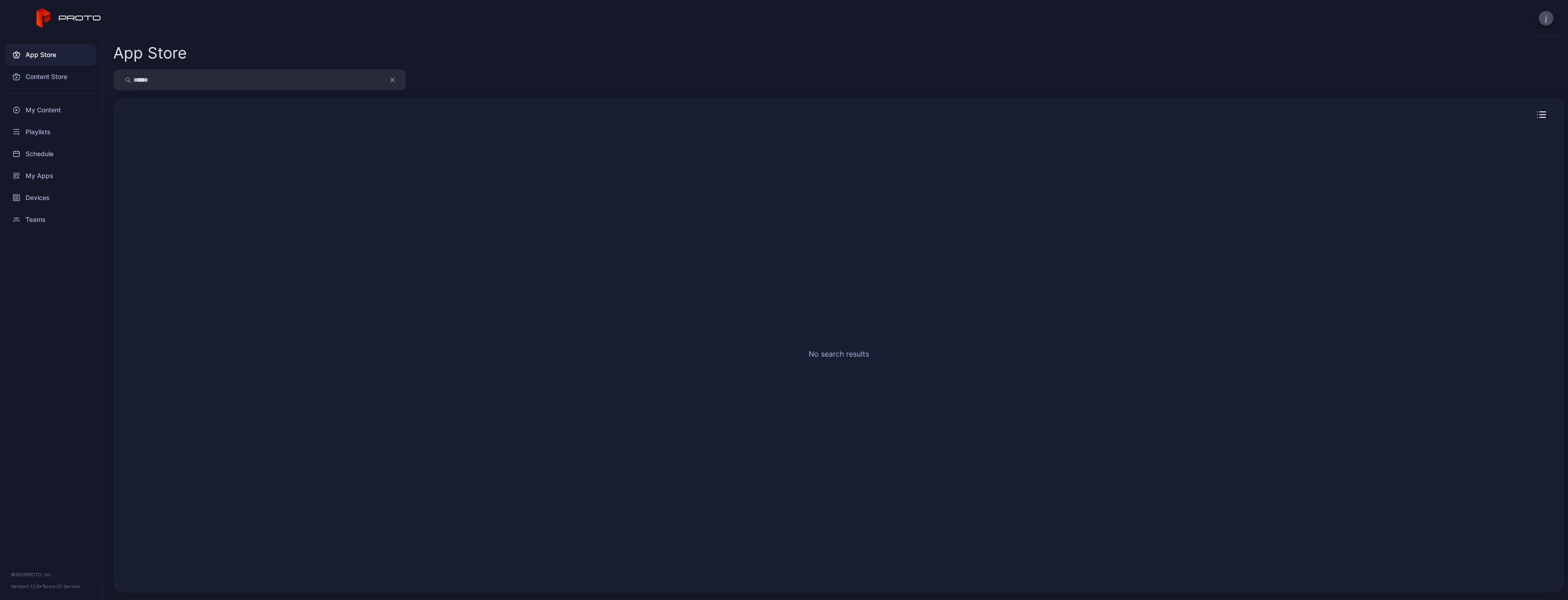
click at [396, 79] on button "button" at bounding box center [397, 80] width 17 height 21
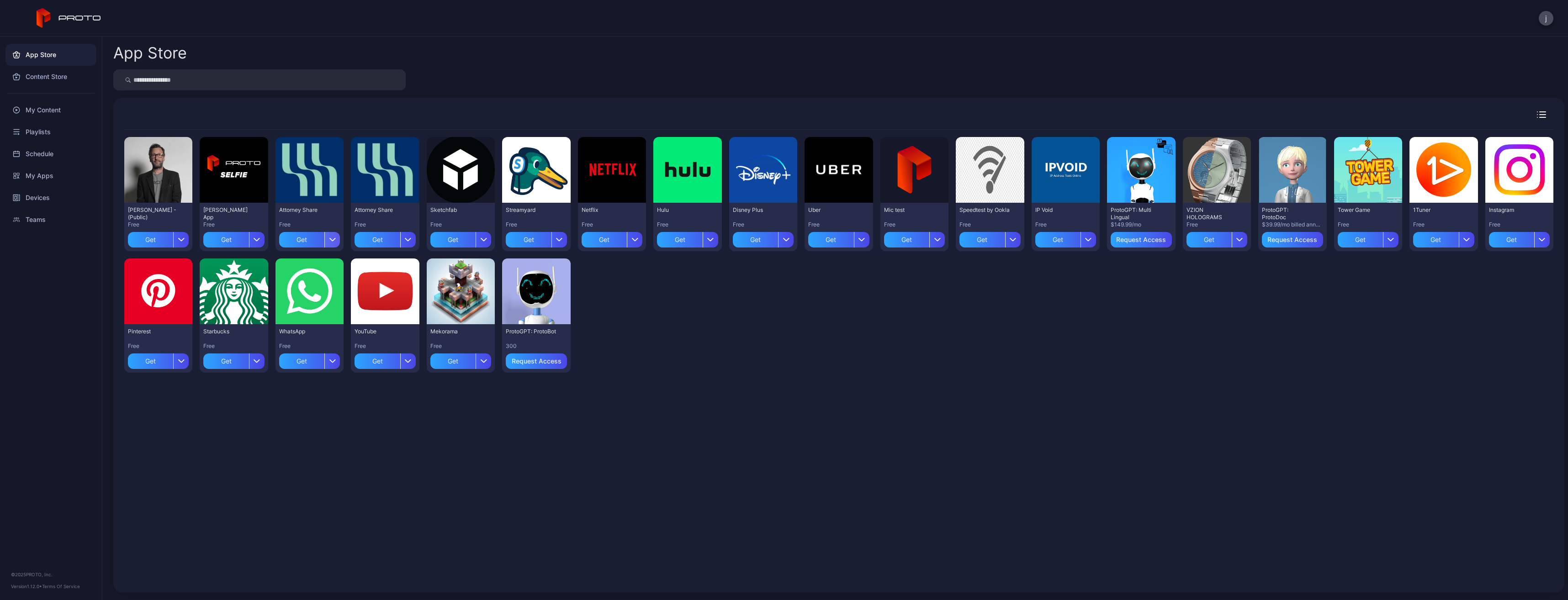
click at [333, 242] on div "button" at bounding box center [332, 240] width 15 height 15
click at [40, 107] on div "My Content" at bounding box center [51, 109] width 91 height 22
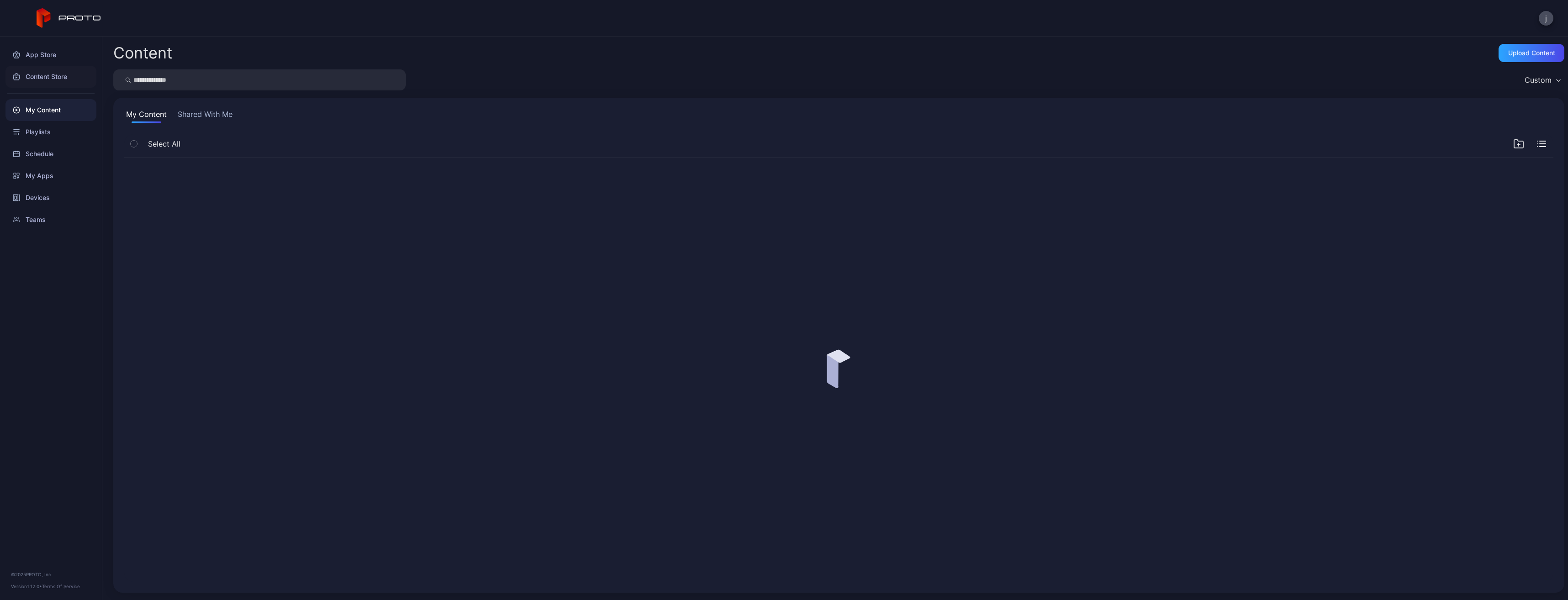
click at [37, 77] on div "Content Store" at bounding box center [51, 76] width 91 height 22
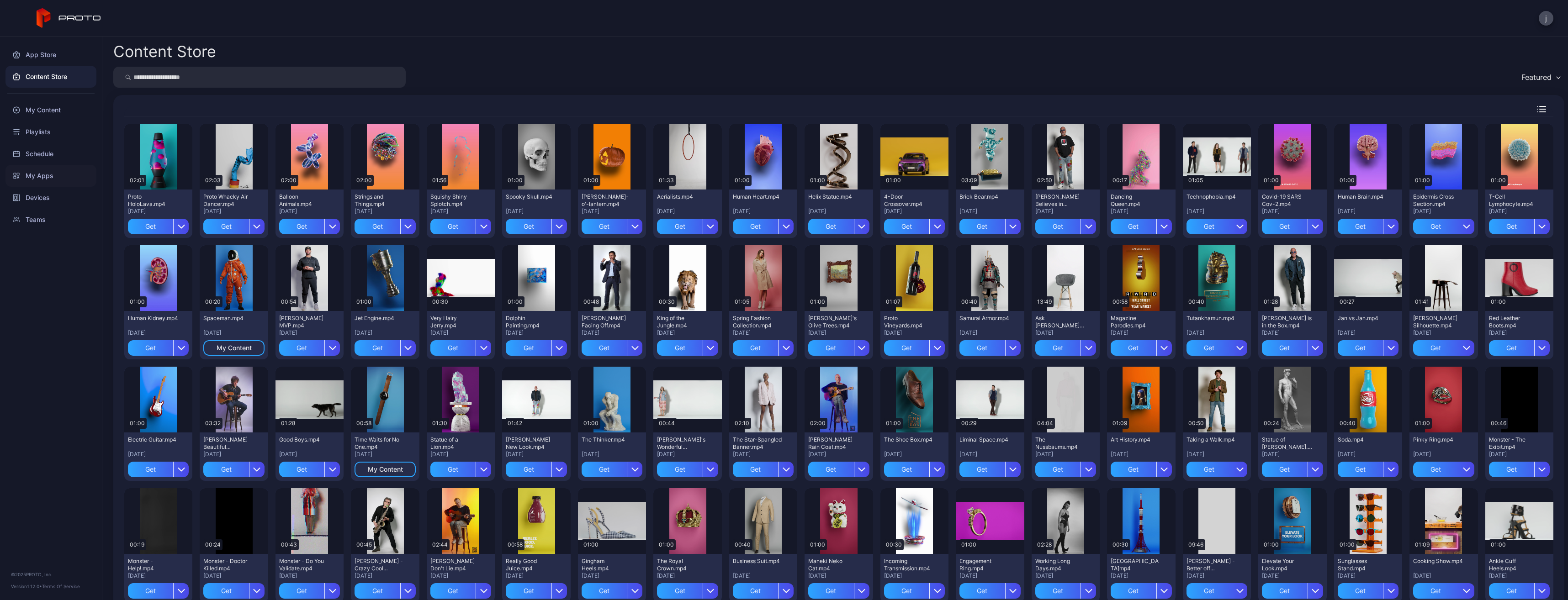
click at [31, 179] on div "My Apps" at bounding box center [51, 175] width 91 height 22
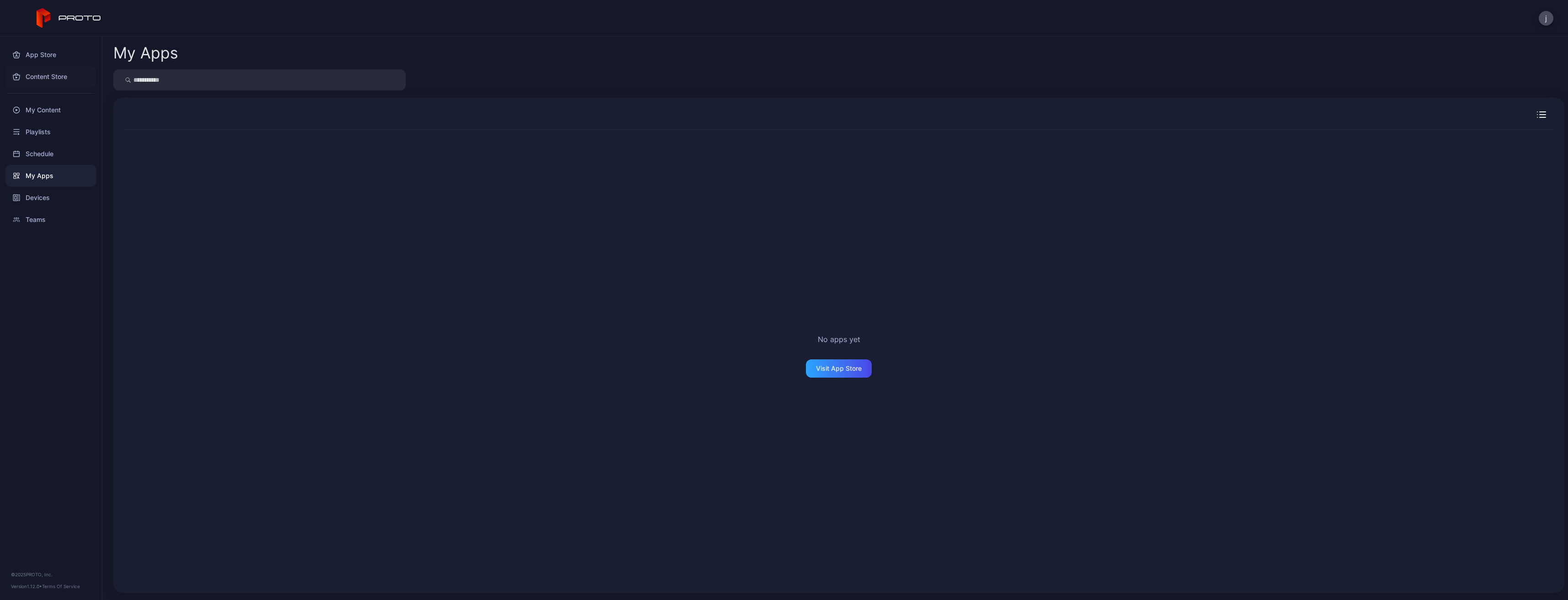
click at [45, 74] on div "Content Store" at bounding box center [51, 76] width 91 height 22
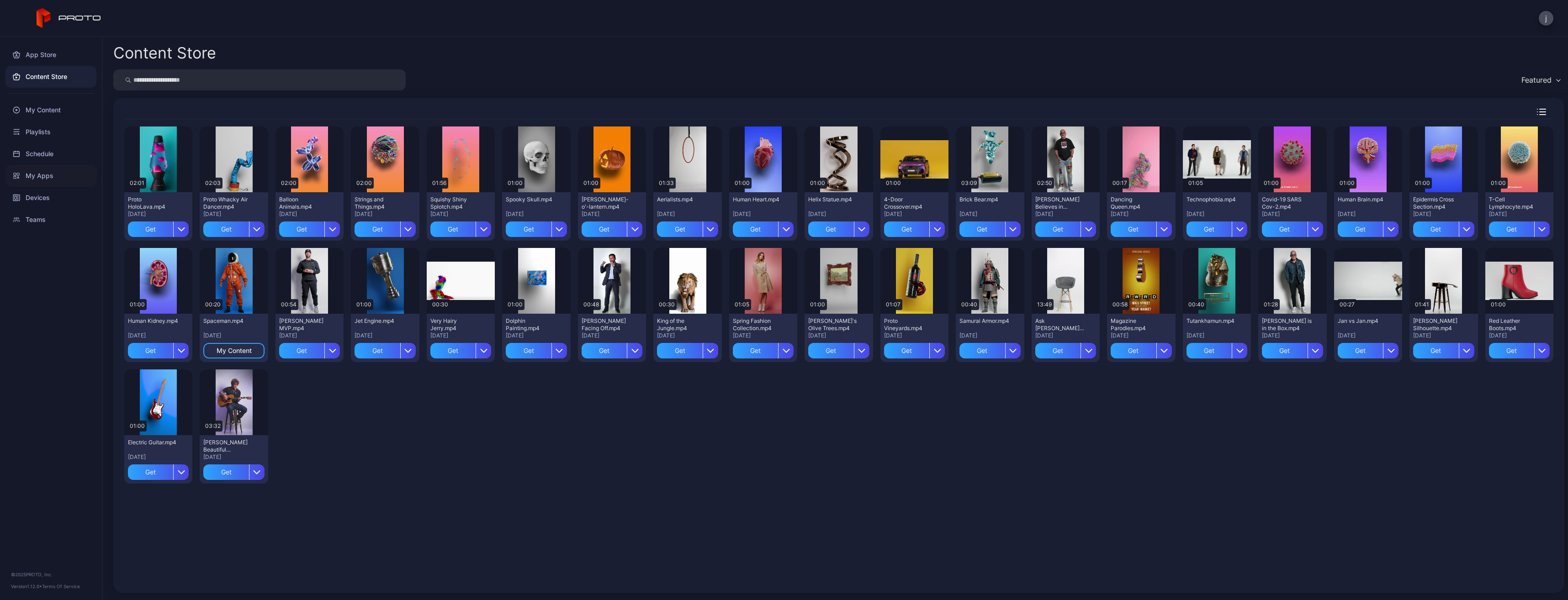
click at [39, 180] on div "My Apps" at bounding box center [51, 175] width 91 height 22
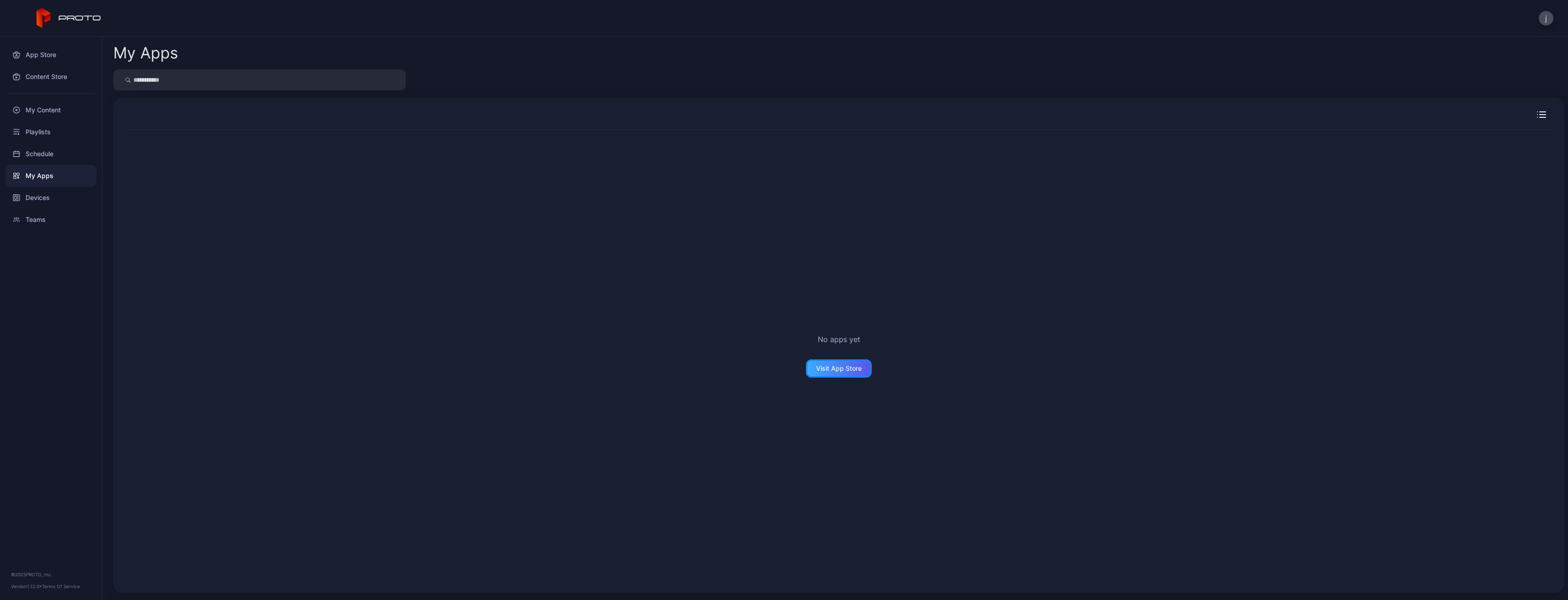
click at [816, 373] on div "Visit App Store" at bounding box center [838, 368] width 66 height 18
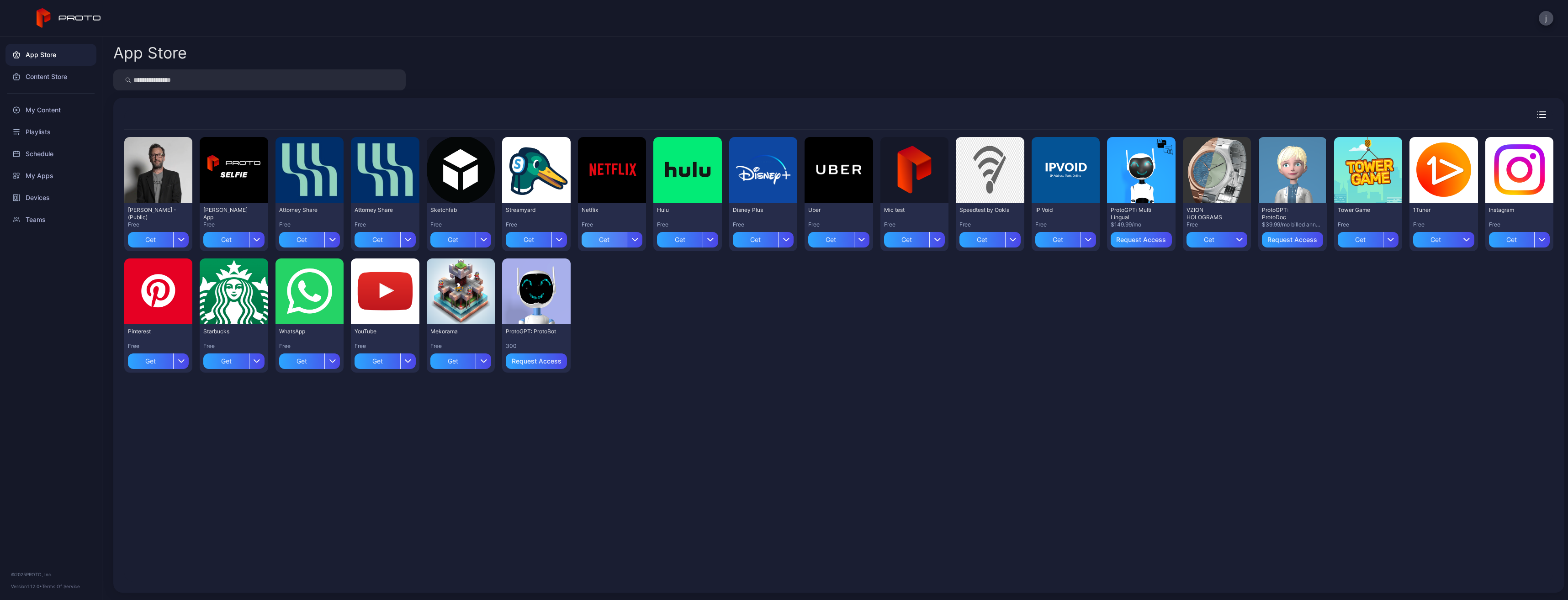
click at [599, 237] on div "Get" at bounding box center [604, 240] width 46 height 15
click at [1150, 7] on div "j" at bounding box center [784, 18] width 1568 height 36
